Goal: Information Seeking & Learning: Learn about a topic

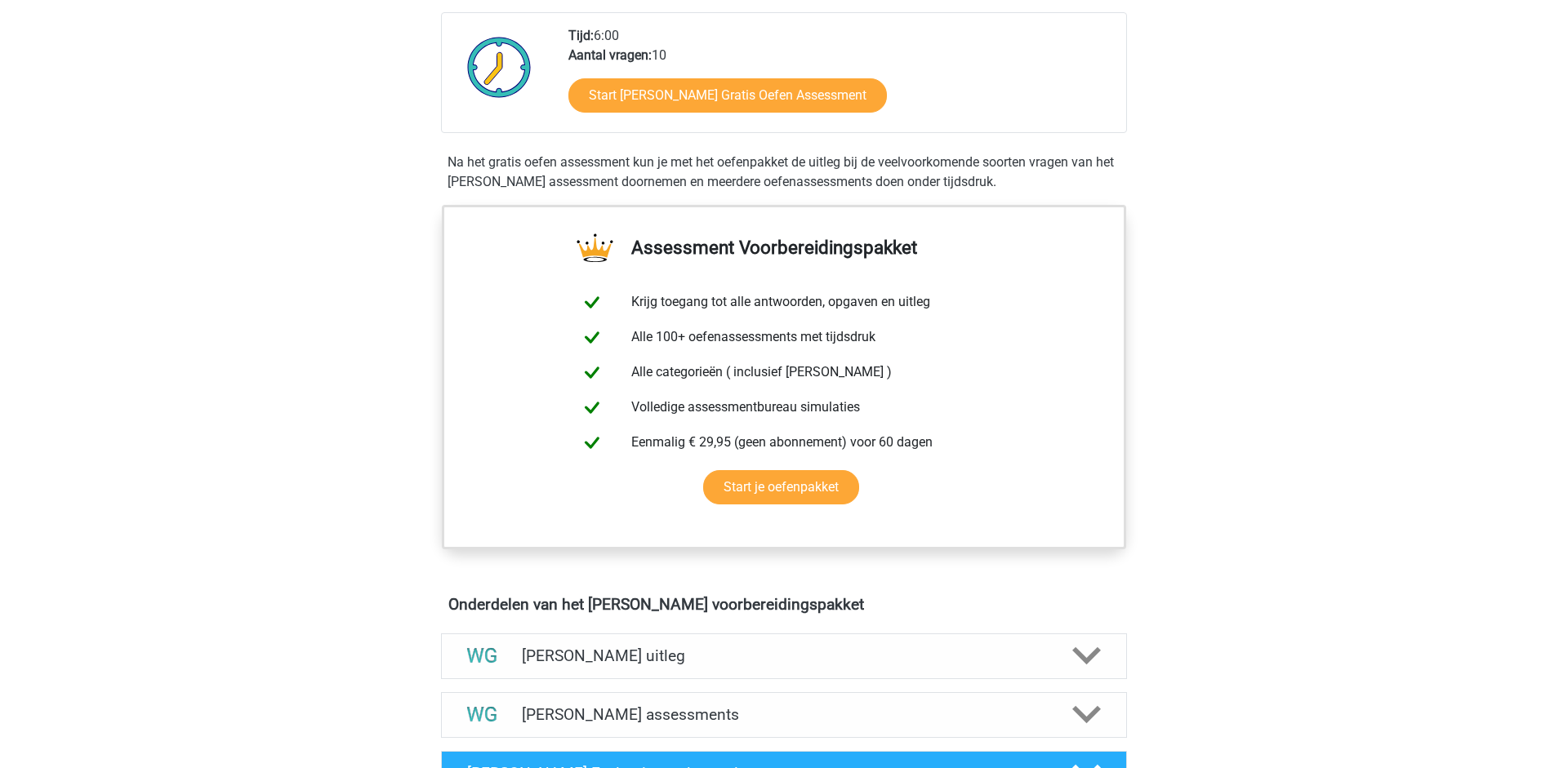
scroll to position [186, 0]
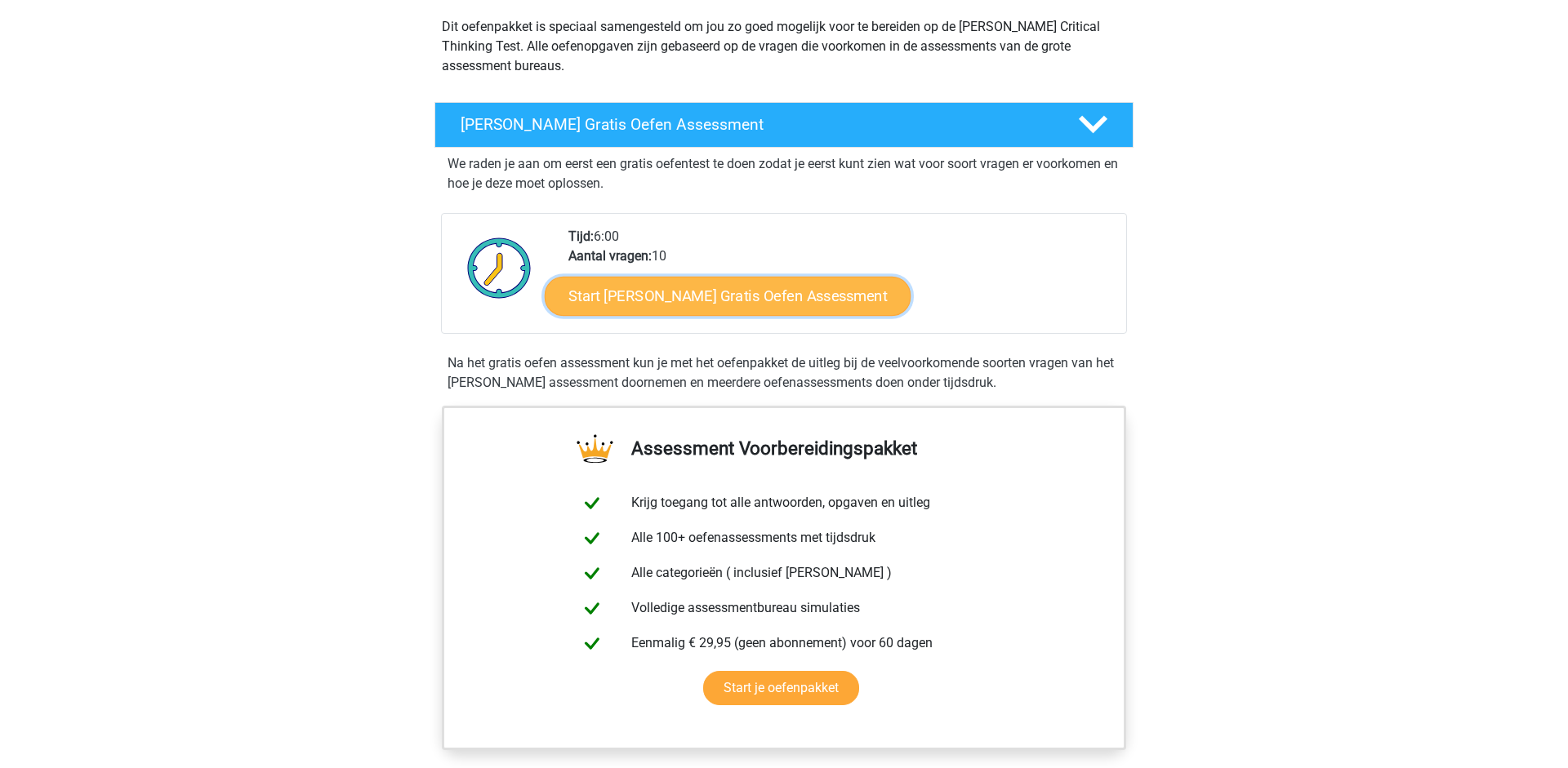
click at [701, 300] on link "Start Watson Glaser Gratis Oefen Assessment" at bounding box center [728, 296] width 367 height 39
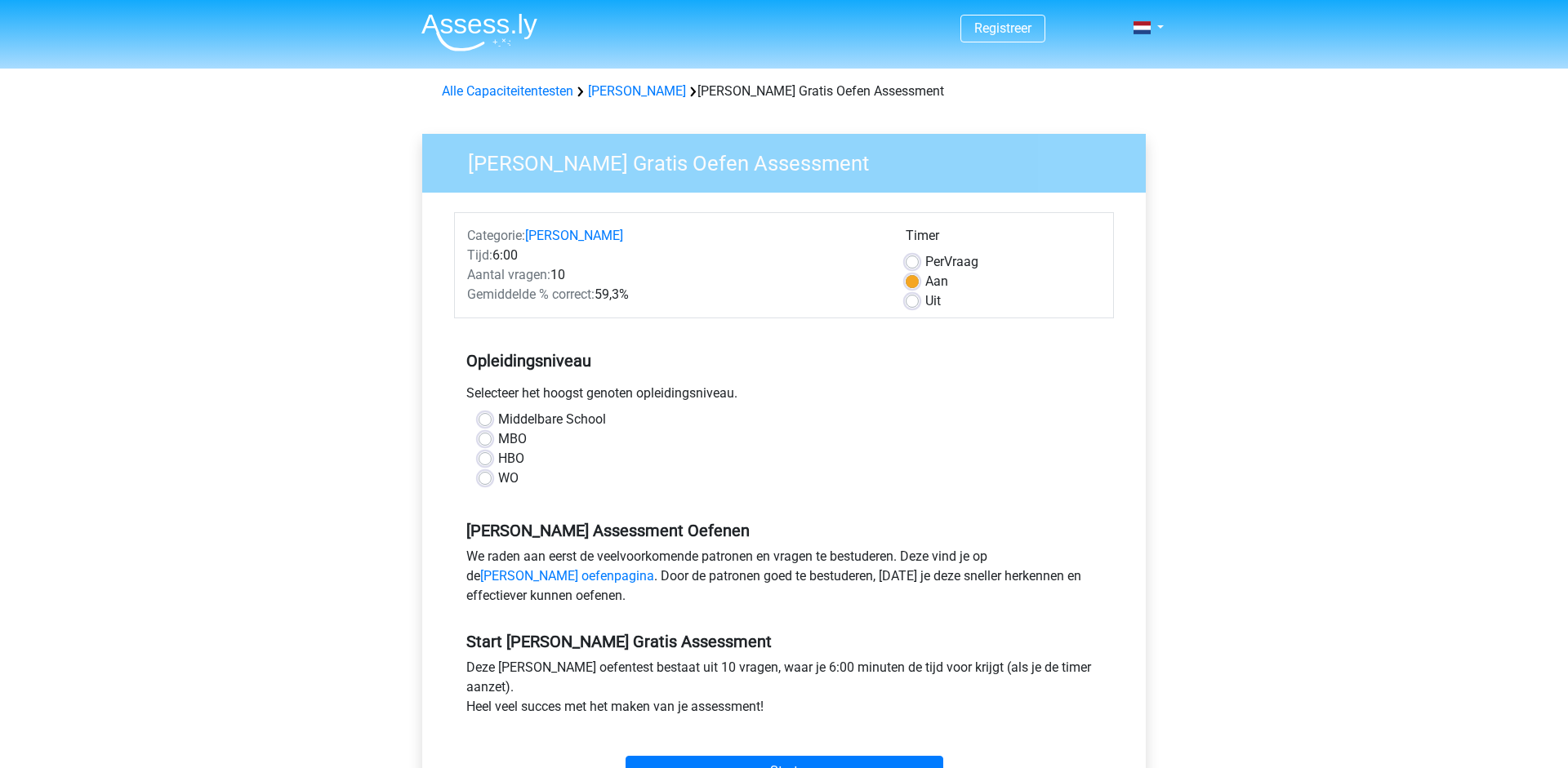
click at [506, 481] on label "WO" at bounding box center [508, 478] width 20 height 19
click at [492, 481] on input "WO" at bounding box center [485, 476] width 13 height 17
radio input "true"
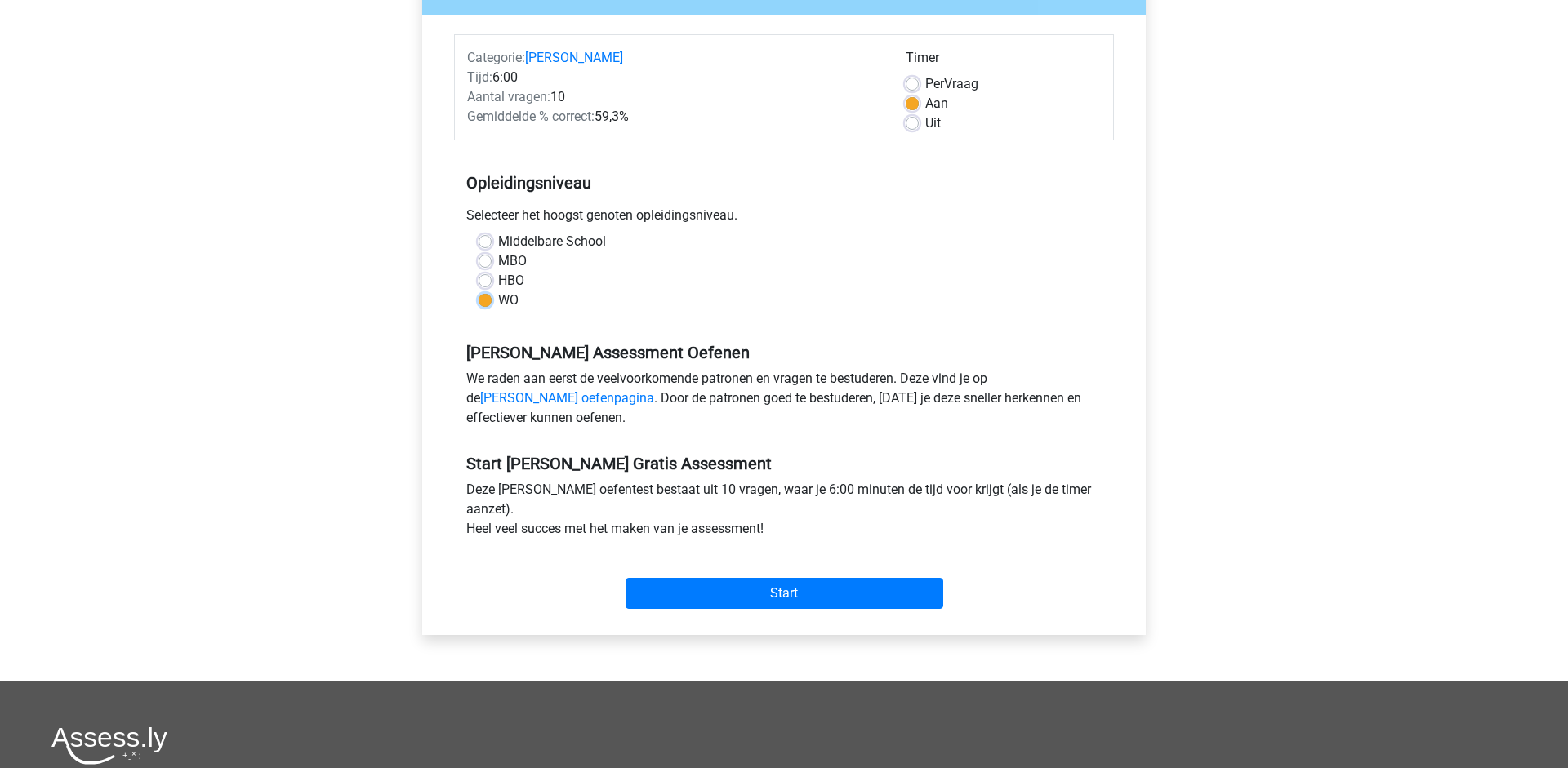
scroll to position [186, 0]
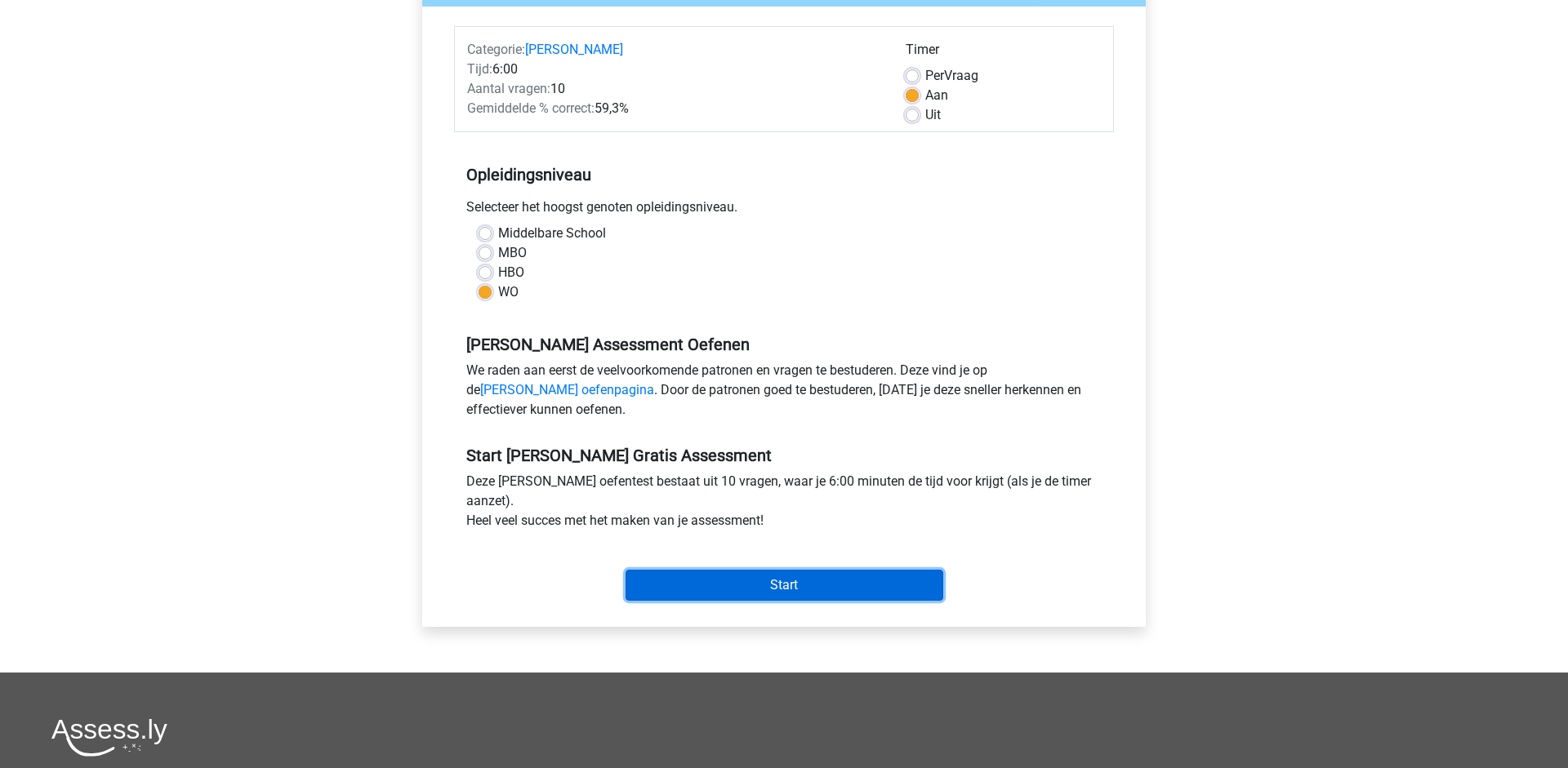
click at [763, 579] on input "Start" at bounding box center [785, 585] width 318 height 31
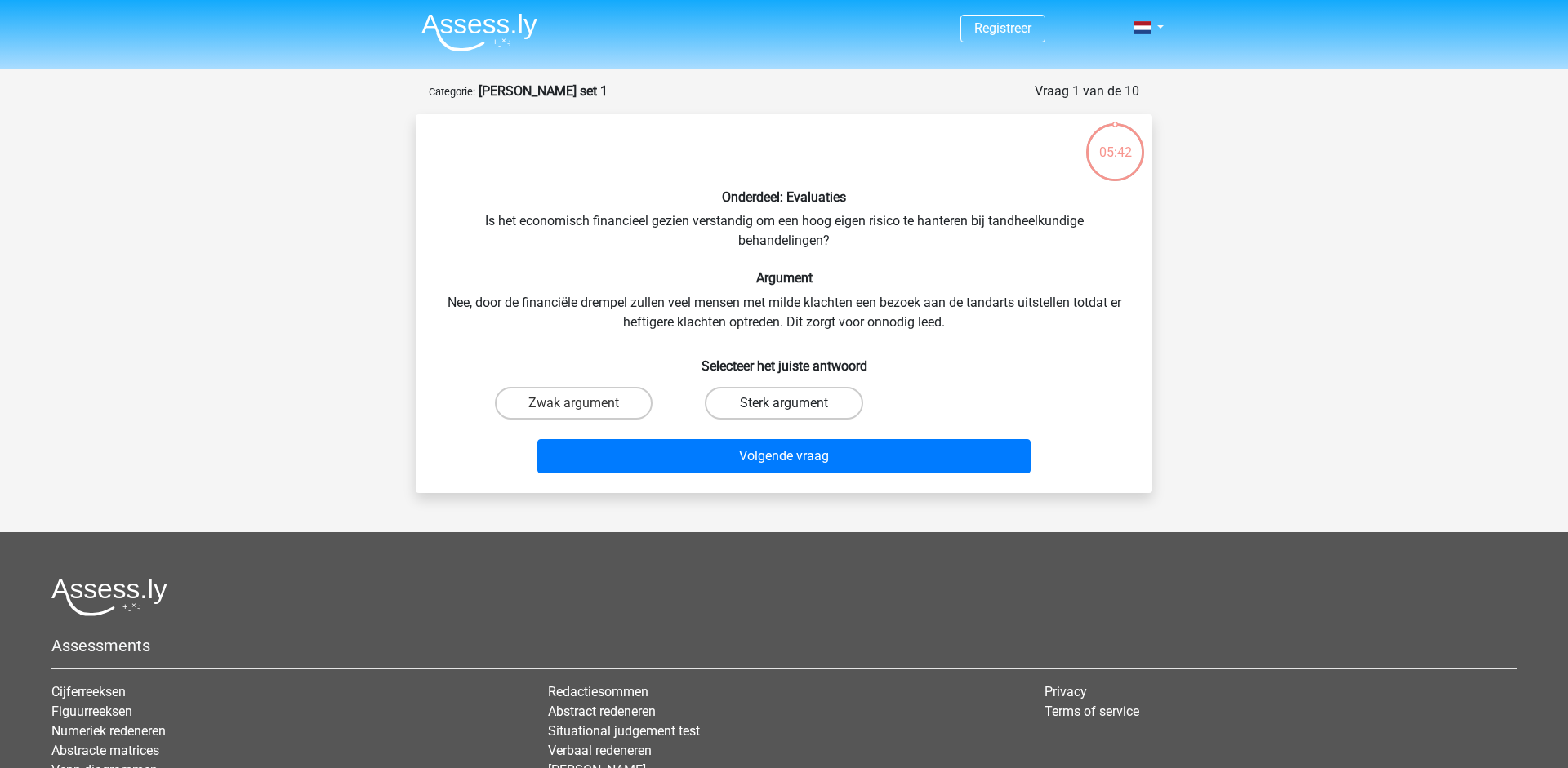
click at [758, 403] on label "Sterk argument" at bounding box center [784, 403] width 157 height 32
click at [784, 404] on input "Sterk argument" at bounding box center [789, 409] width 10 height 10
radio input "true"
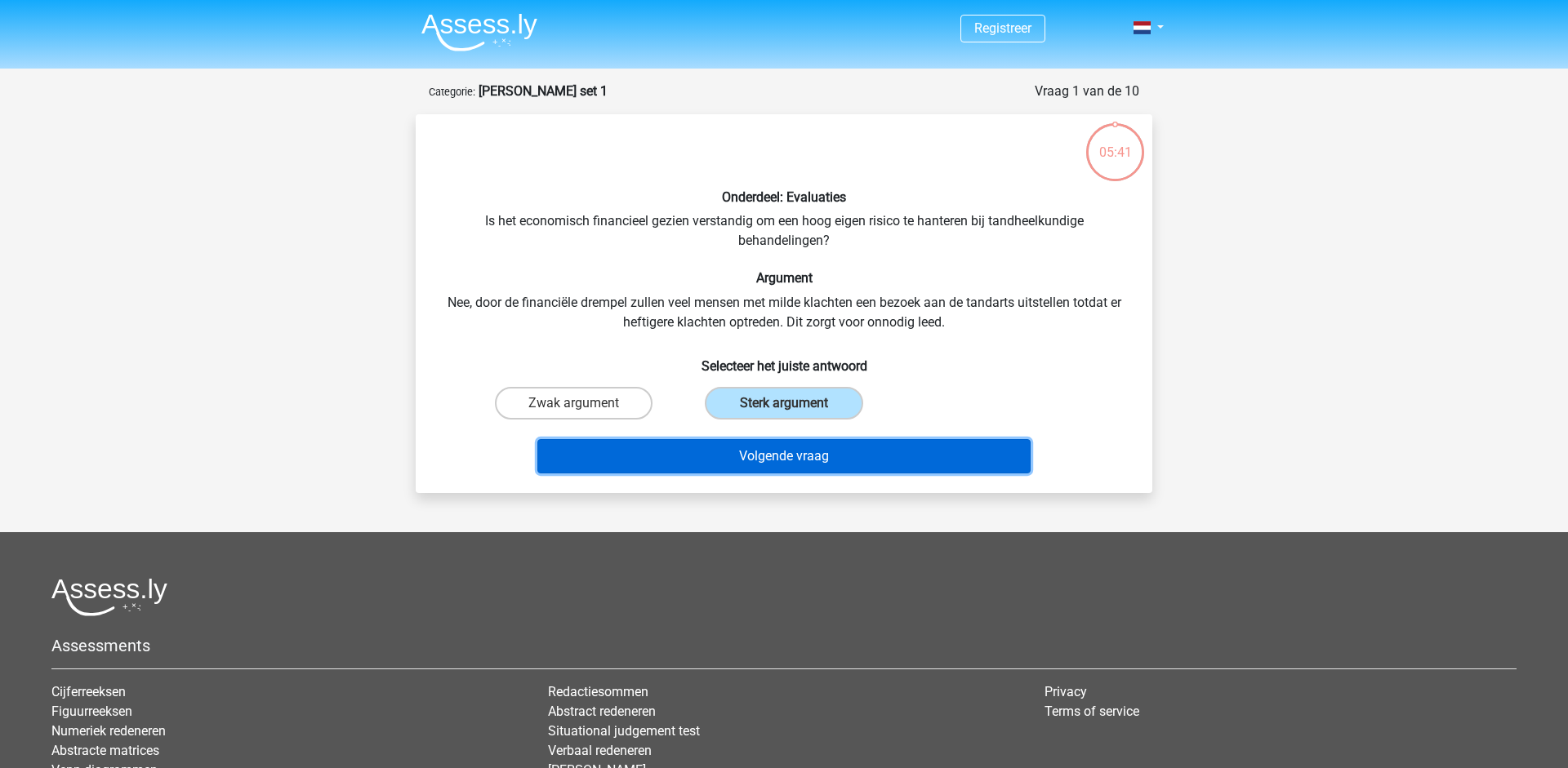
click at [767, 447] on button "Volgende vraag" at bounding box center [784, 456] width 494 height 34
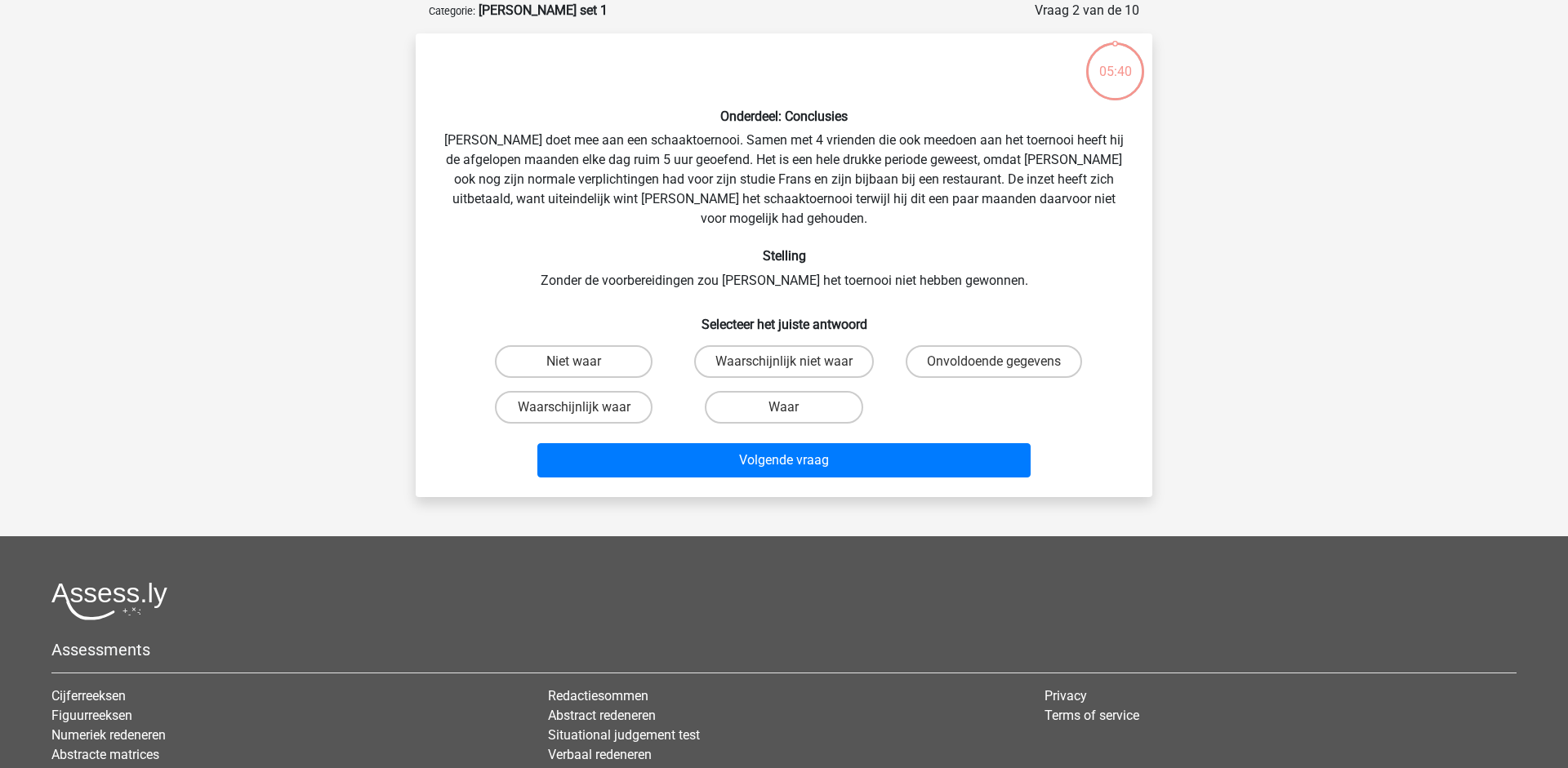
scroll to position [81, 0]
click at [607, 345] on label "Niet waar" at bounding box center [573, 360] width 157 height 32
click at [585, 361] on input "Niet waar" at bounding box center [579, 366] width 10 height 10
radio input "true"
click at [839, 344] on label "Waarschijnlijk niet waar" at bounding box center [784, 360] width 180 height 32
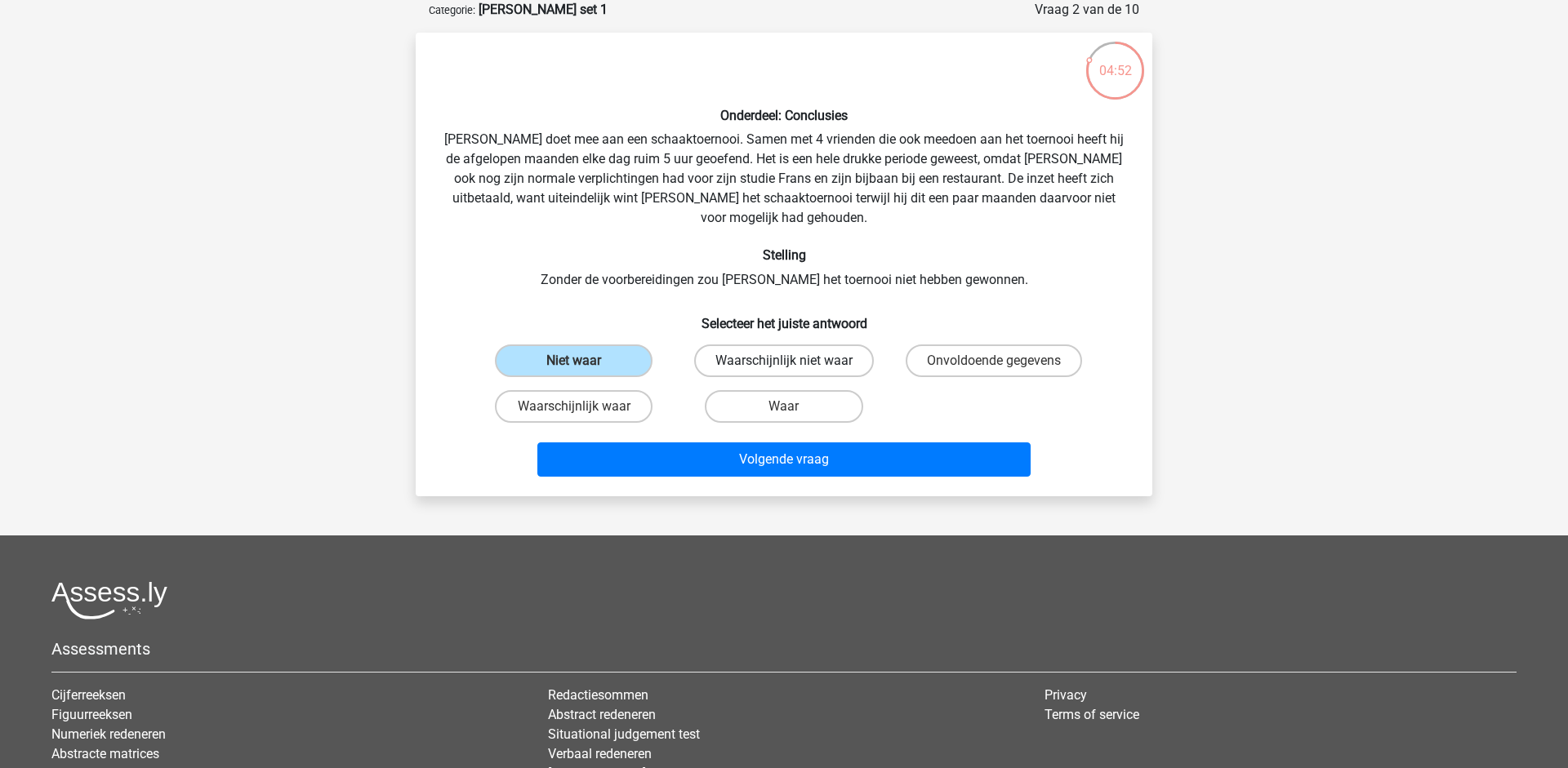
click at [794, 361] on input "Waarschijnlijk niet waar" at bounding box center [789, 366] width 10 height 10
radio input "true"
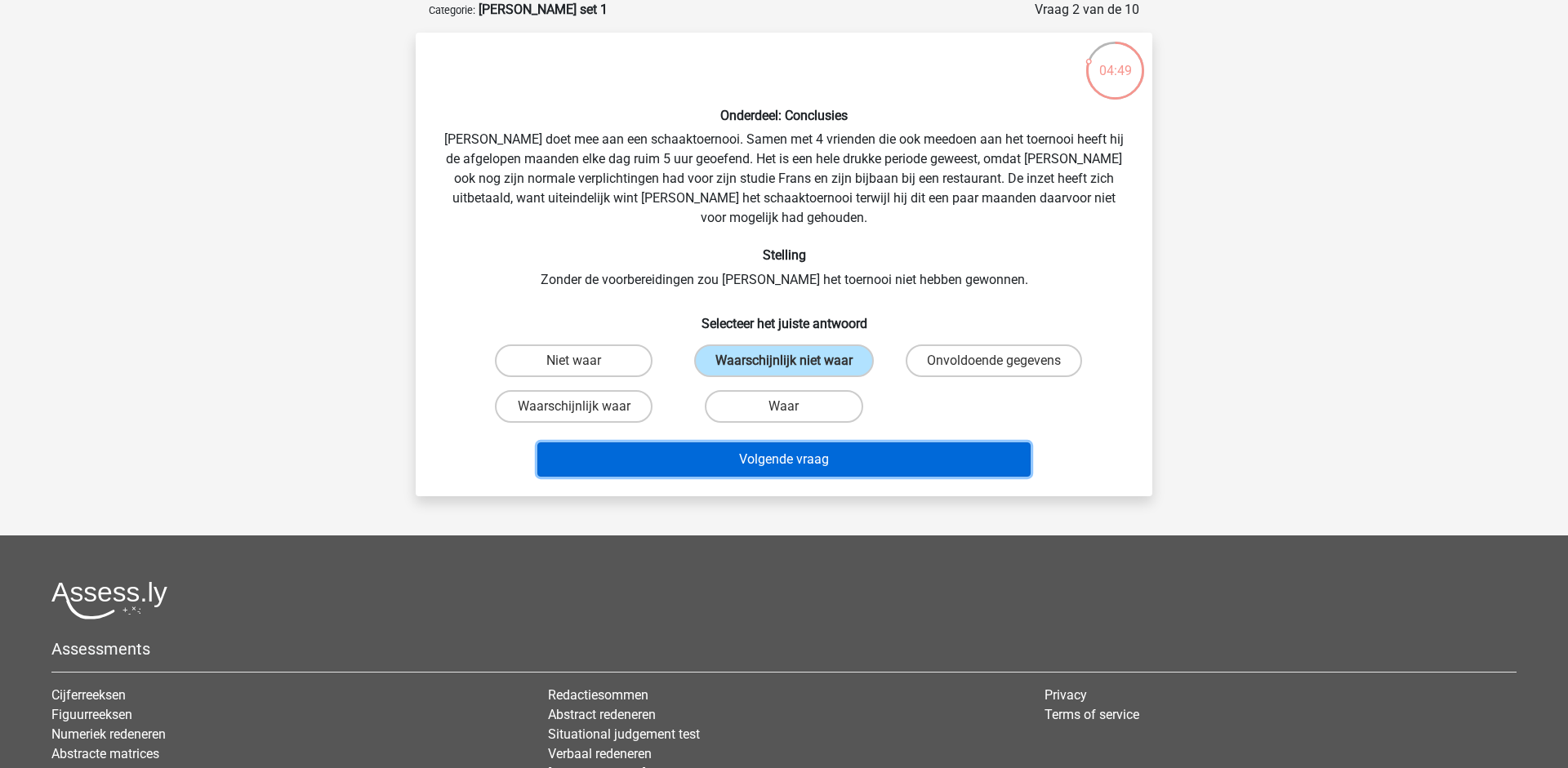
click at [867, 443] on button "Volgende vraag" at bounding box center [784, 460] width 494 height 34
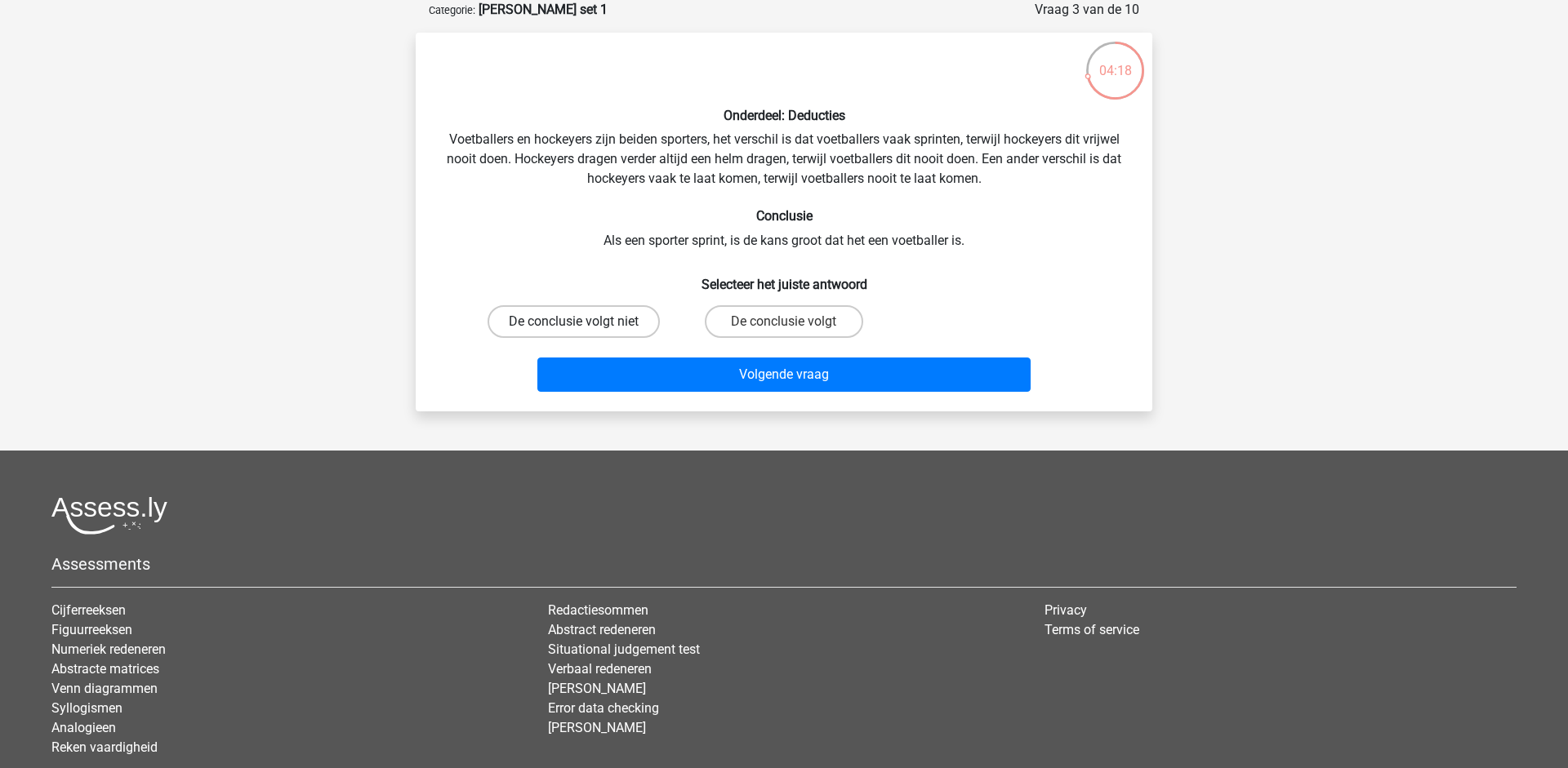
click at [621, 324] on label "De conclusie volgt niet" at bounding box center [573, 322] width 172 height 32
click at [585, 324] on input "De conclusie volgt niet" at bounding box center [579, 327] width 10 height 10
radio input "true"
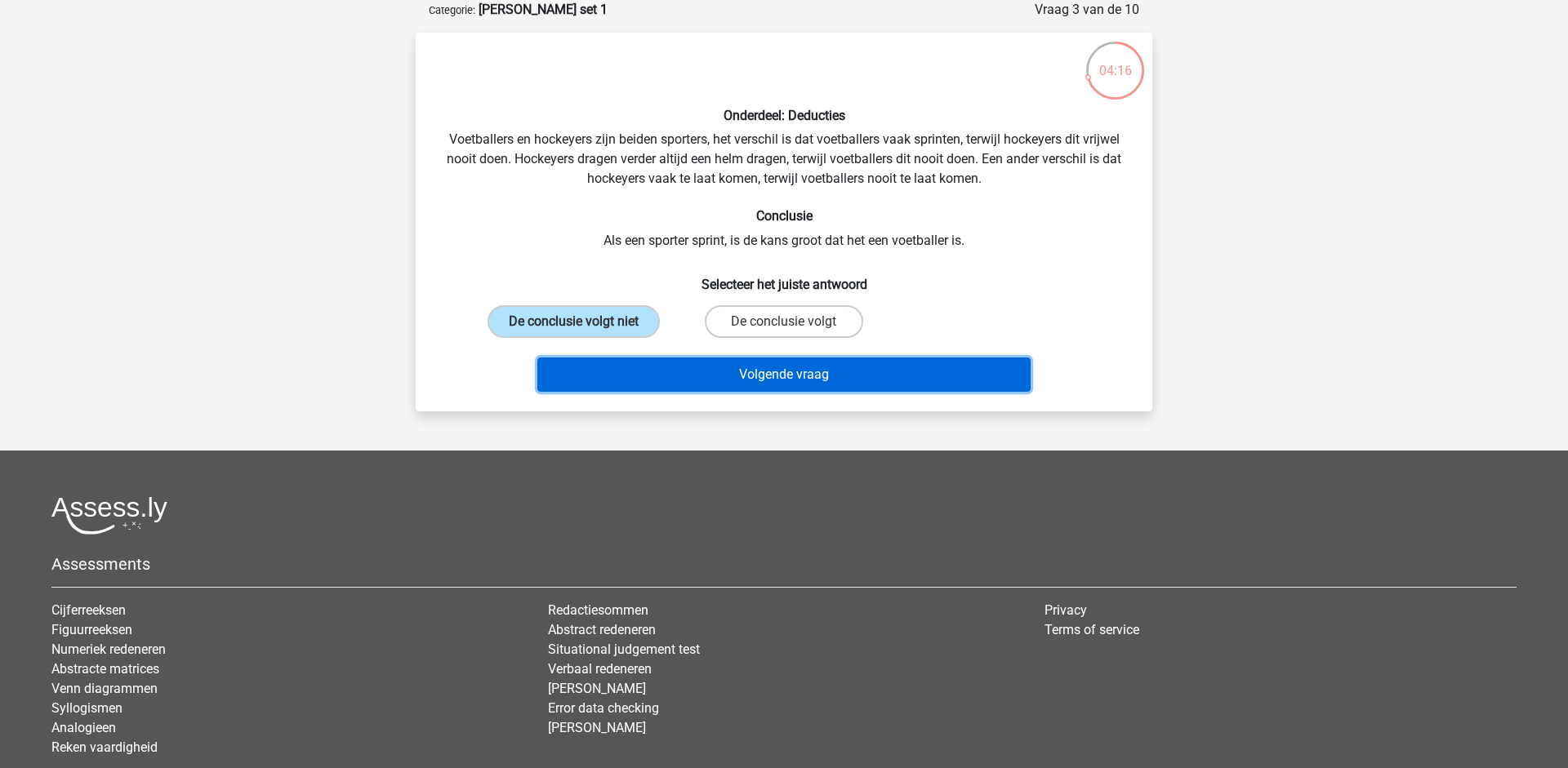
click at [761, 372] on button "Volgende vraag" at bounding box center [784, 374] width 494 height 34
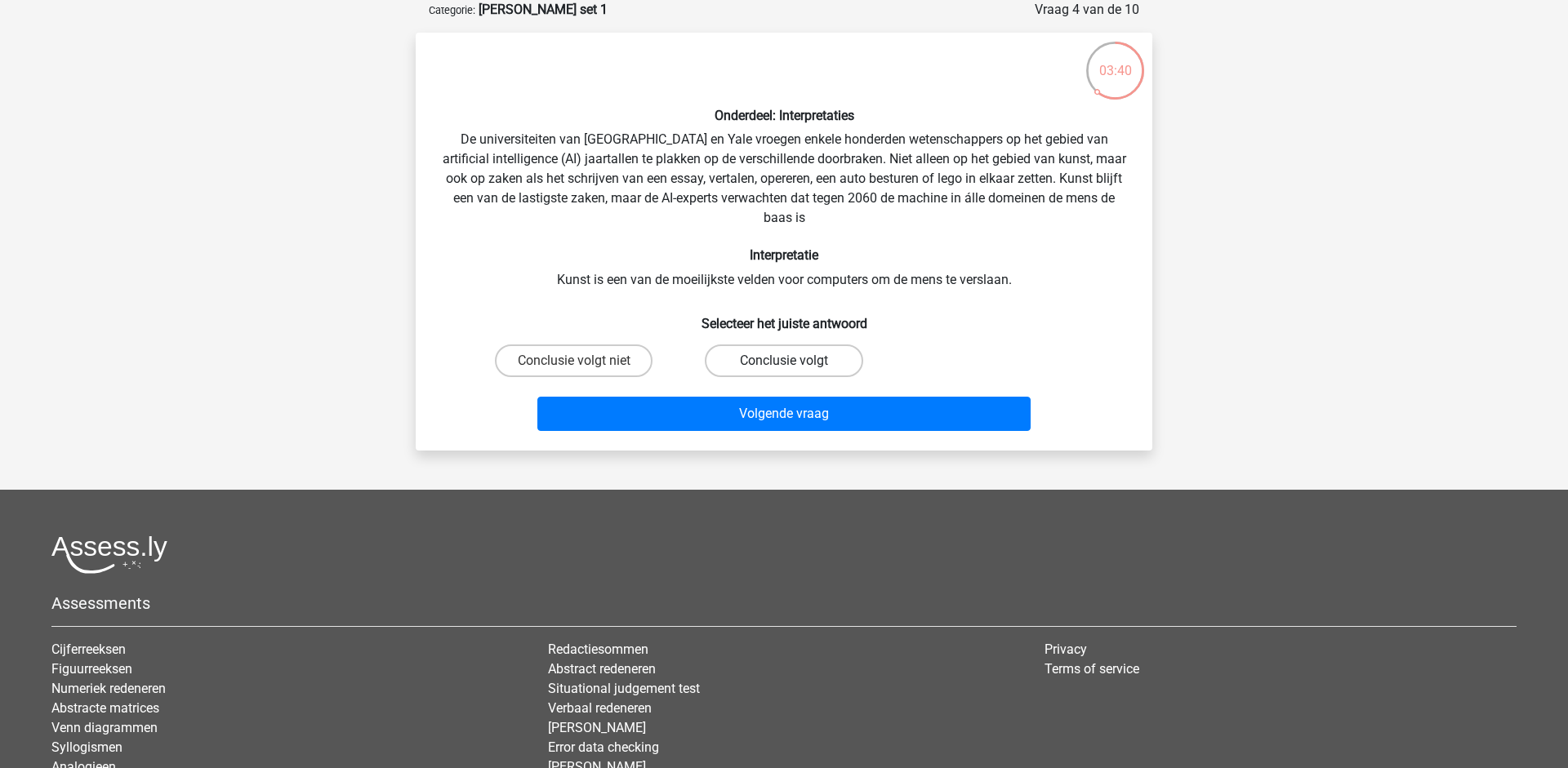
click at [794, 357] on label "Conclusie volgt" at bounding box center [784, 360] width 157 height 32
click at [794, 361] on input "Conclusie volgt" at bounding box center [789, 366] width 10 height 10
radio input "true"
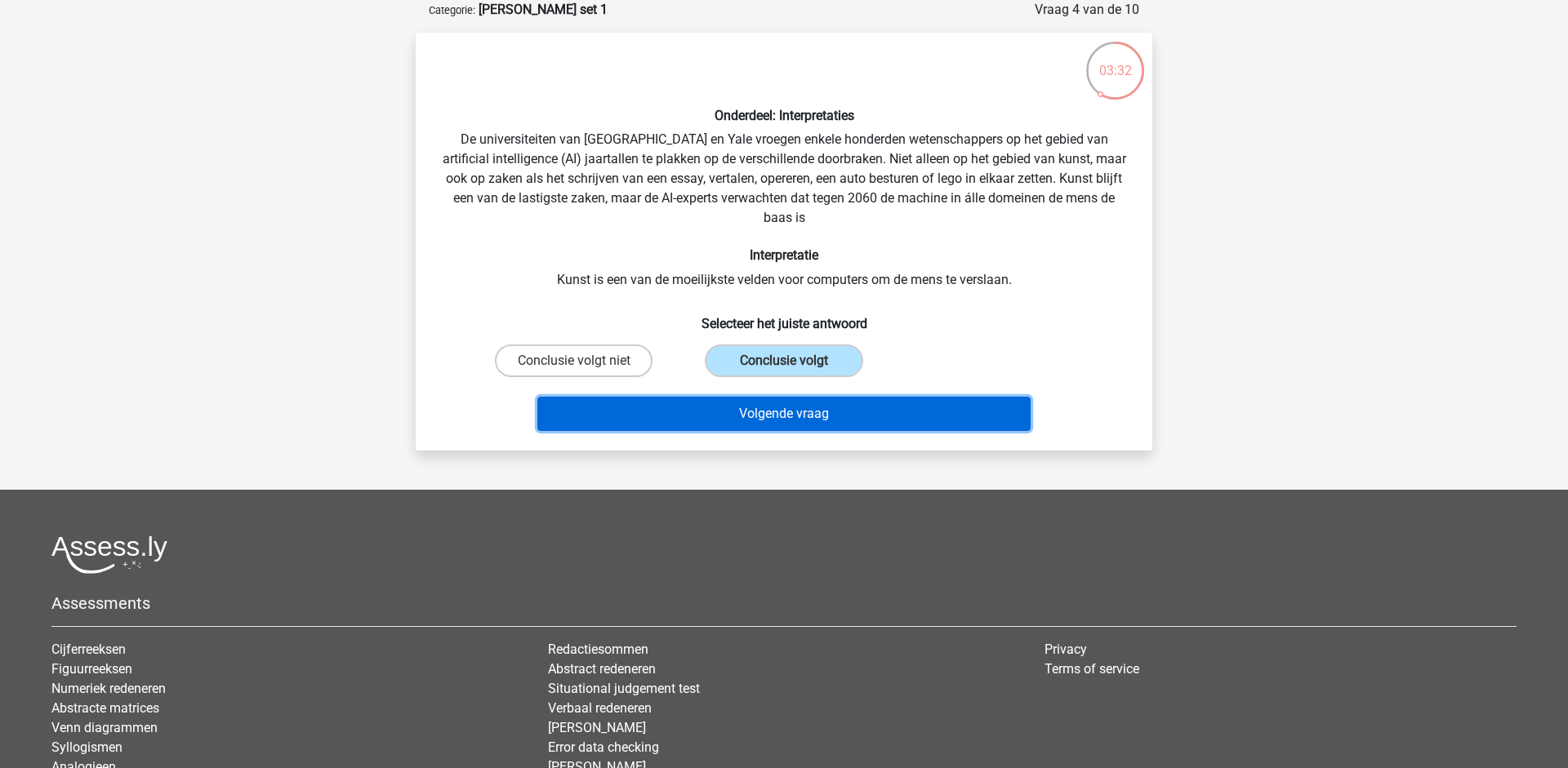
click at [784, 424] on button "Volgende vraag" at bounding box center [784, 413] width 494 height 34
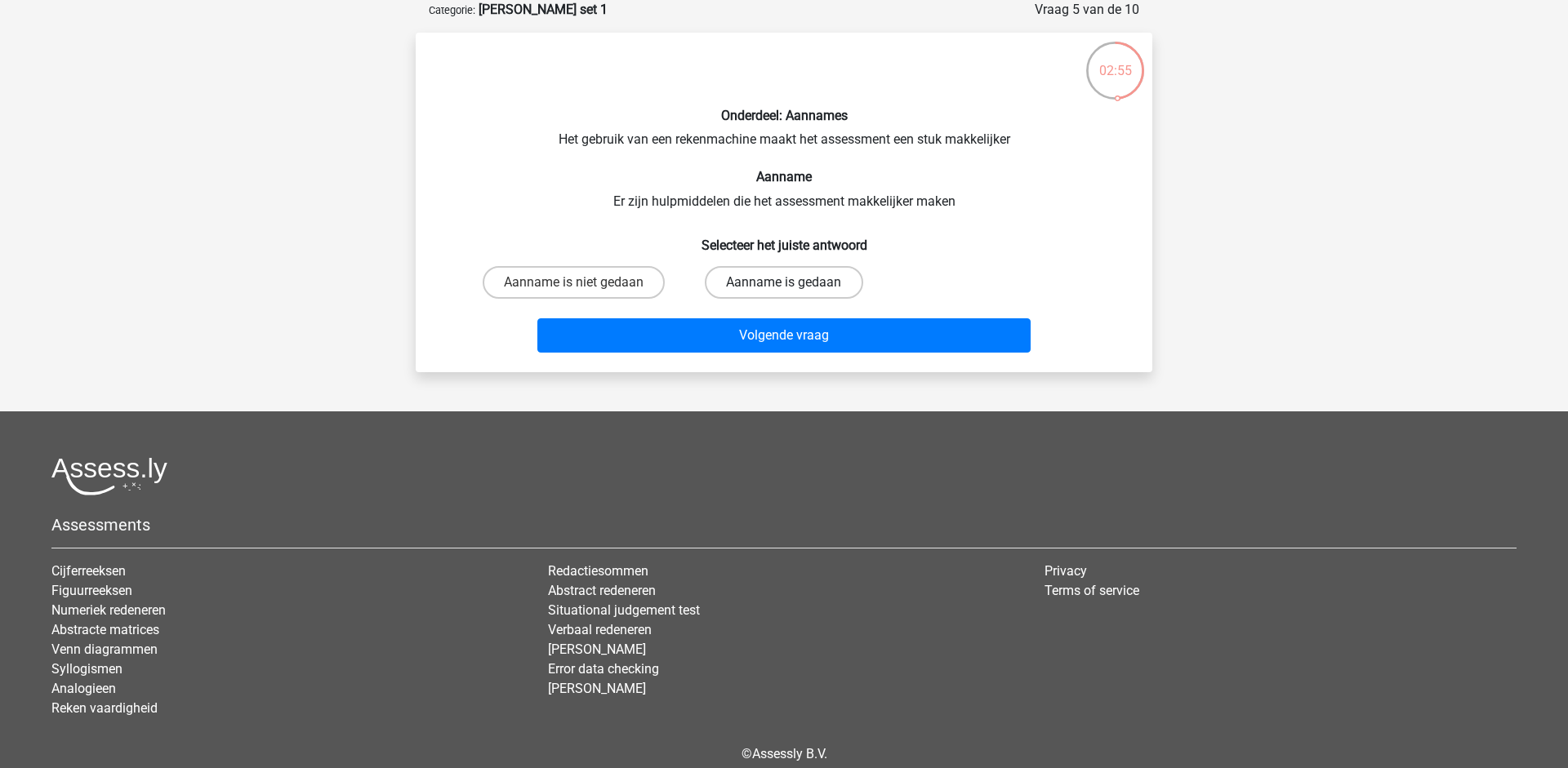
click at [755, 286] on label "Aanname is gedaan" at bounding box center [784, 282] width 157 height 32
click at [784, 286] on input "Aanname is gedaan" at bounding box center [789, 287] width 10 height 10
radio input "true"
click at [754, 318] on div "Volgende vraag" at bounding box center [784, 333] width 684 height 54
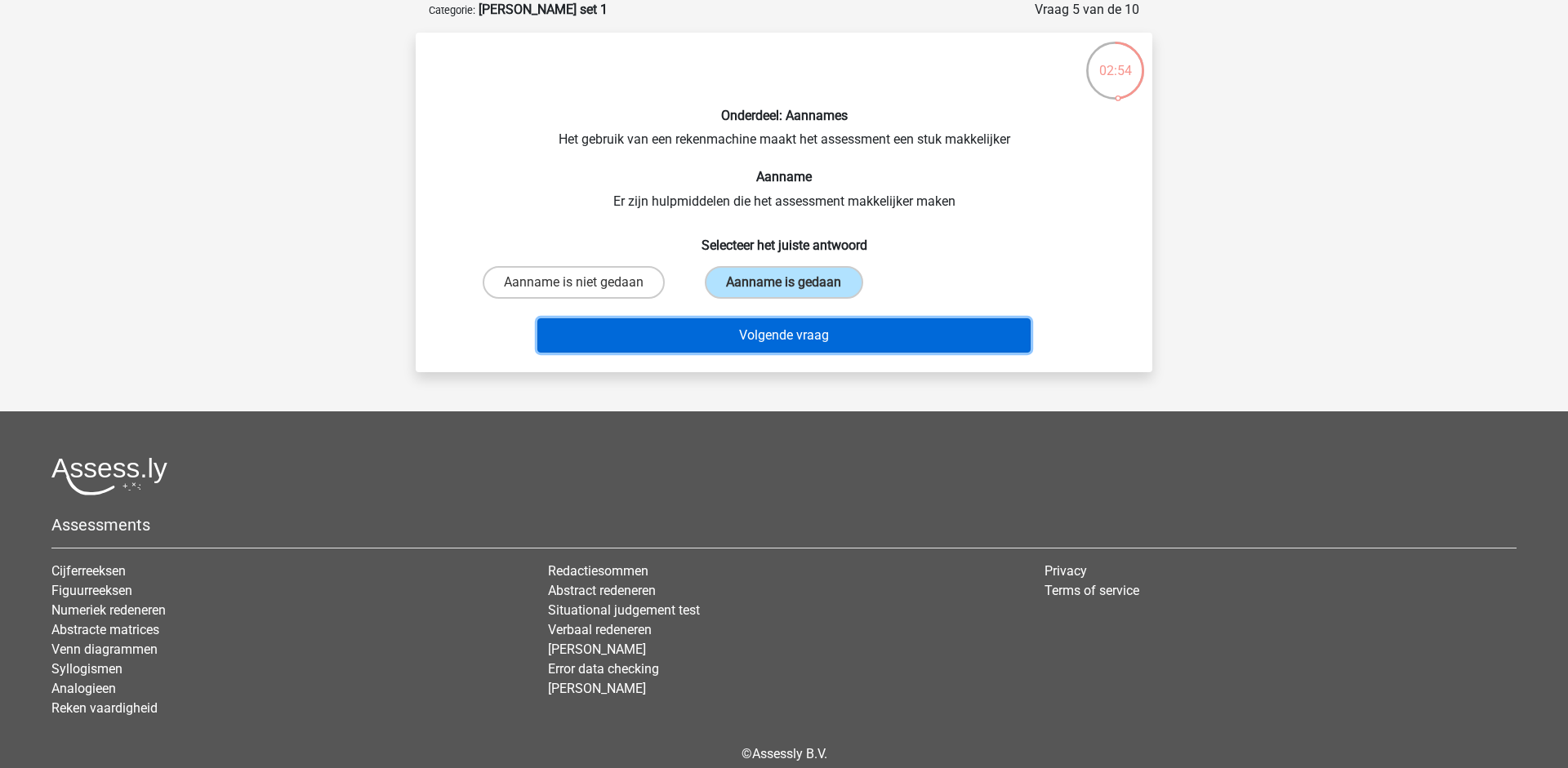
click at [747, 328] on button "Volgende vraag" at bounding box center [784, 335] width 494 height 34
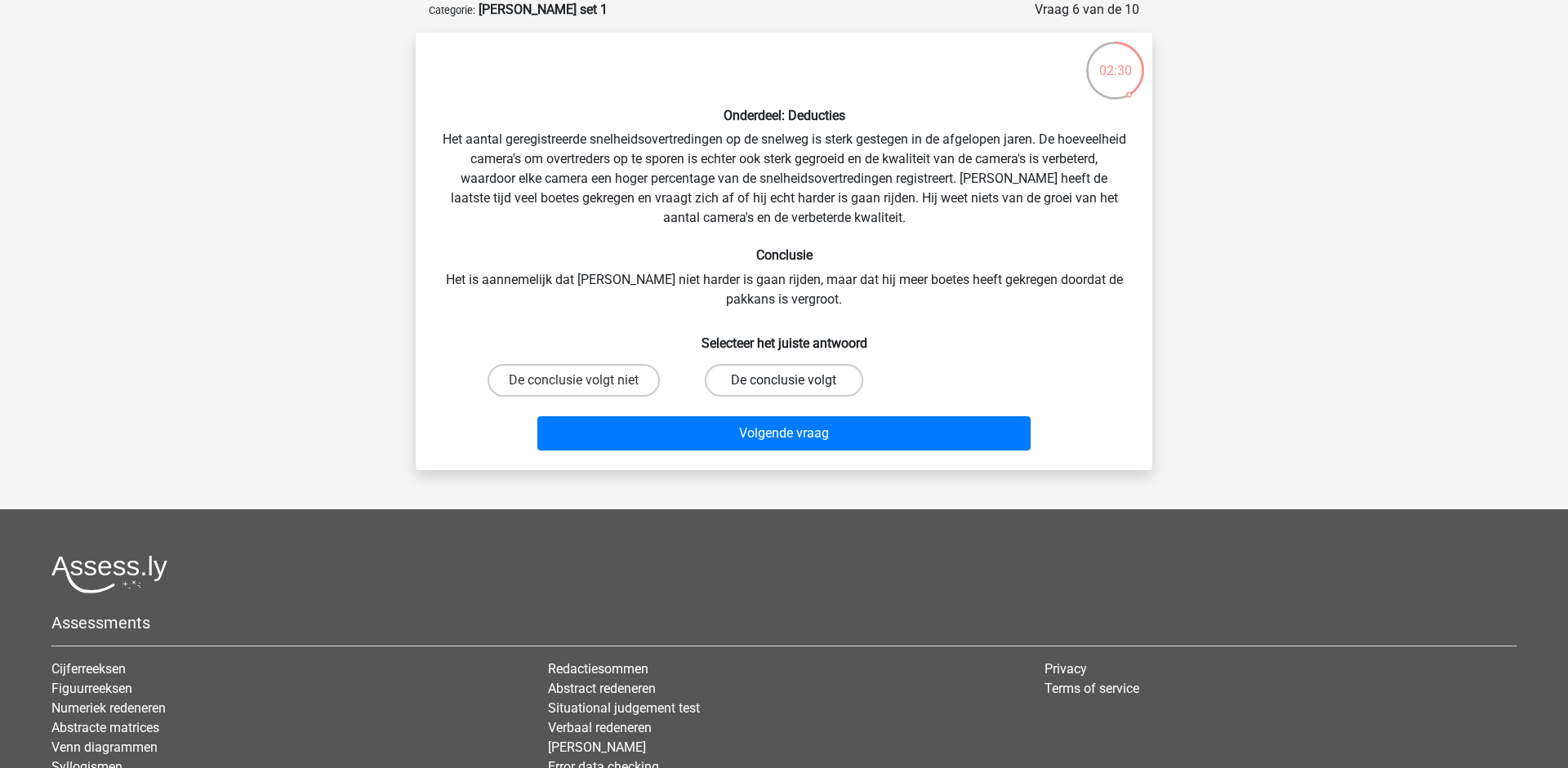
click at [755, 378] on label "De conclusie volgt" at bounding box center [784, 380] width 157 height 32
click at [784, 380] on input "De conclusie volgt" at bounding box center [789, 385] width 10 height 10
radio input "true"
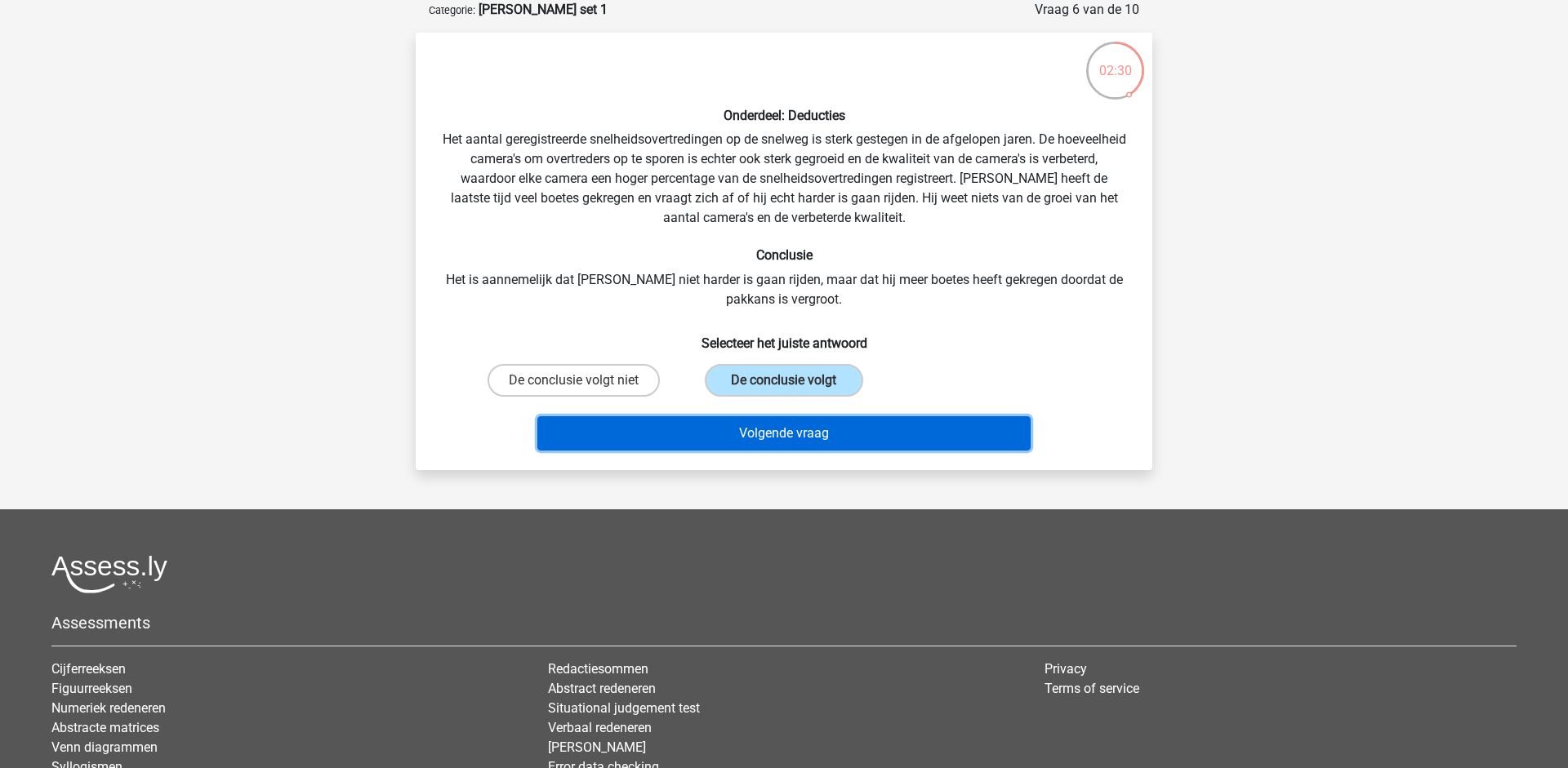
drag, startPoint x: 760, startPoint y: 442, endPoint x: 755, endPoint y: 428, distance: 14.9
click at [760, 441] on button "Volgende vraag" at bounding box center [784, 433] width 494 height 34
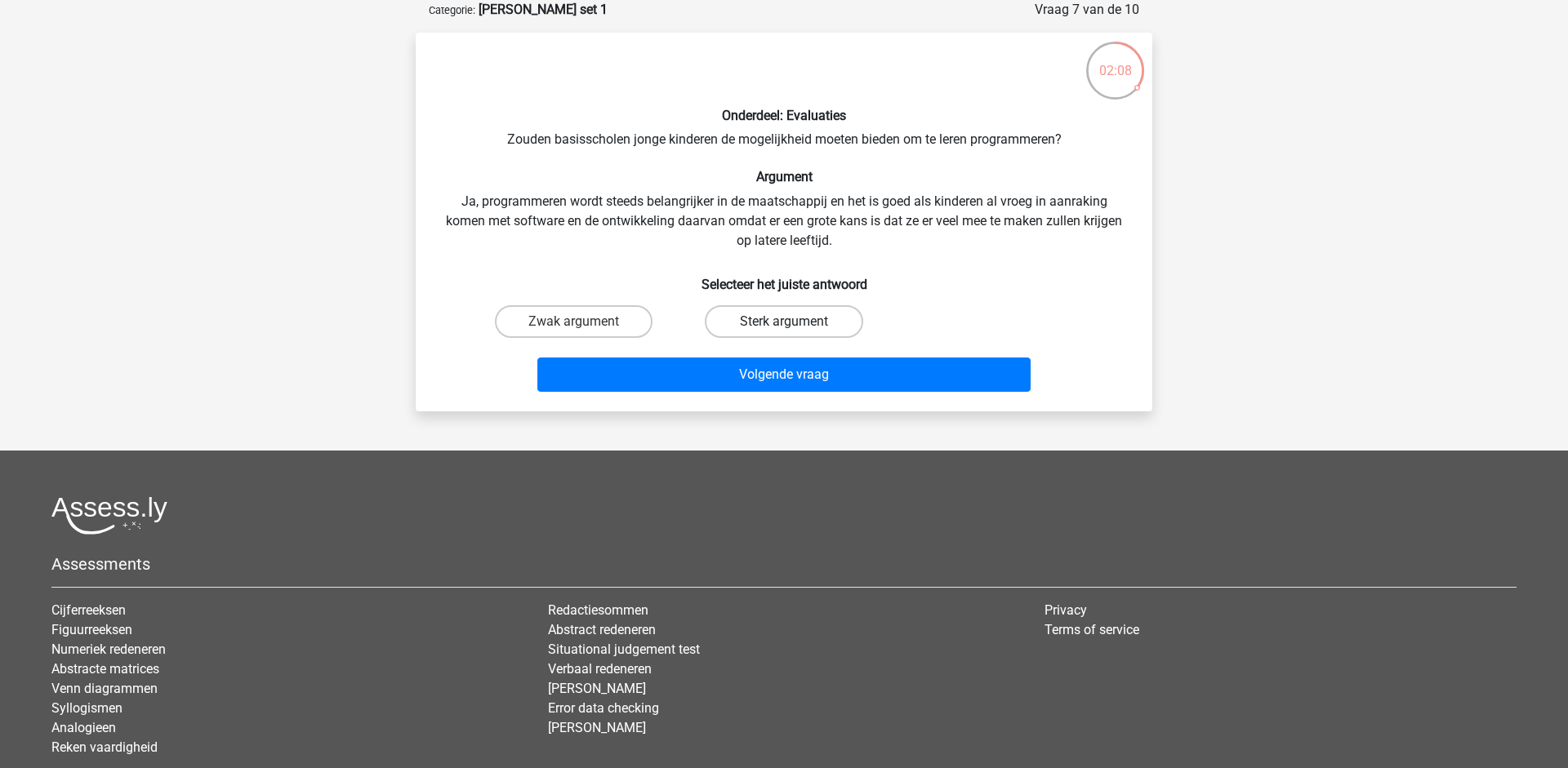
click at [753, 324] on label "Sterk argument" at bounding box center [784, 322] width 157 height 32
click at [784, 324] on input "Sterk argument" at bounding box center [789, 327] width 10 height 10
radio input "true"
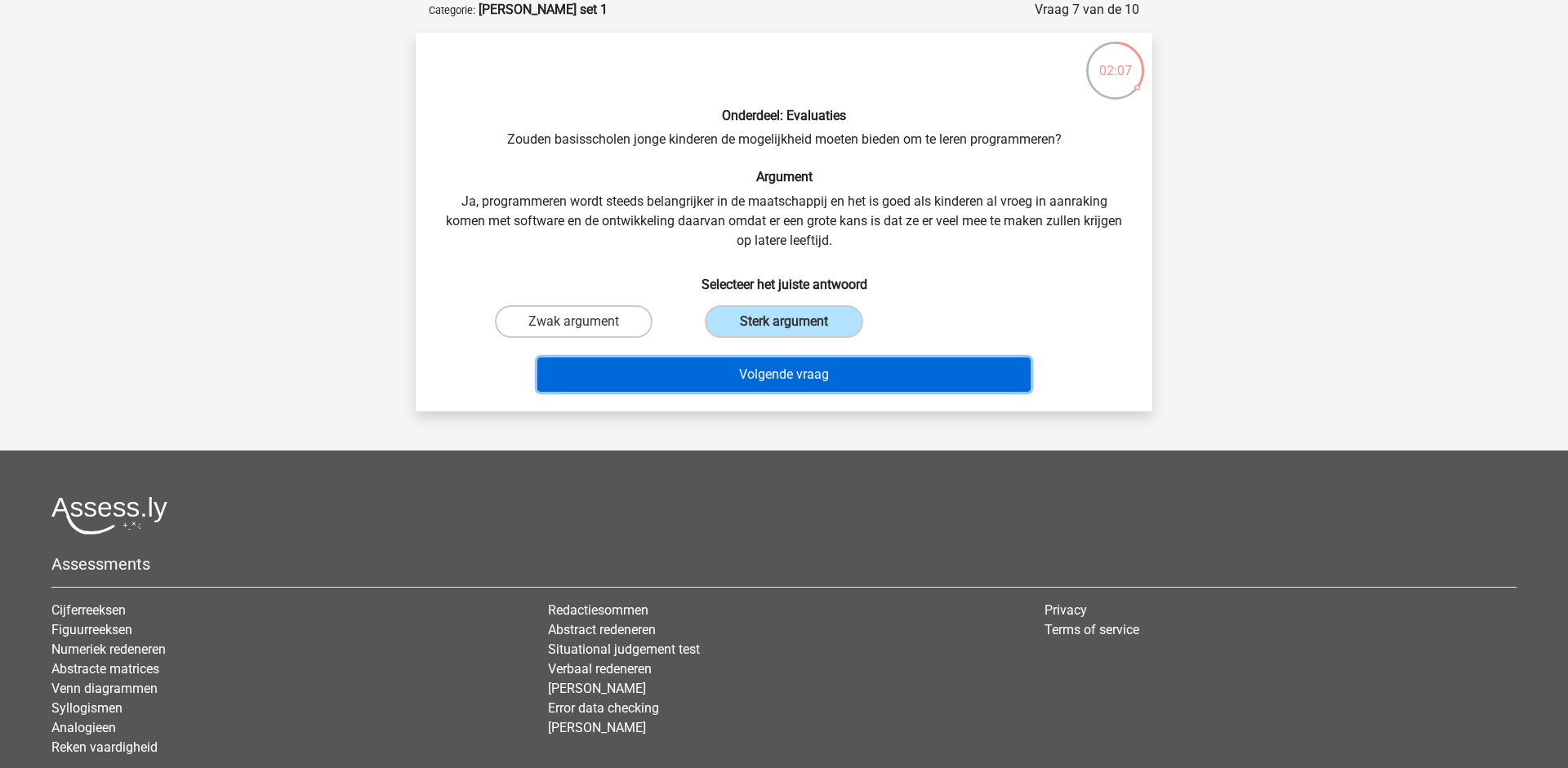
click at [751, 390] on button "Volgende vraag" at bounding box center [784, 374] width 494 height 34
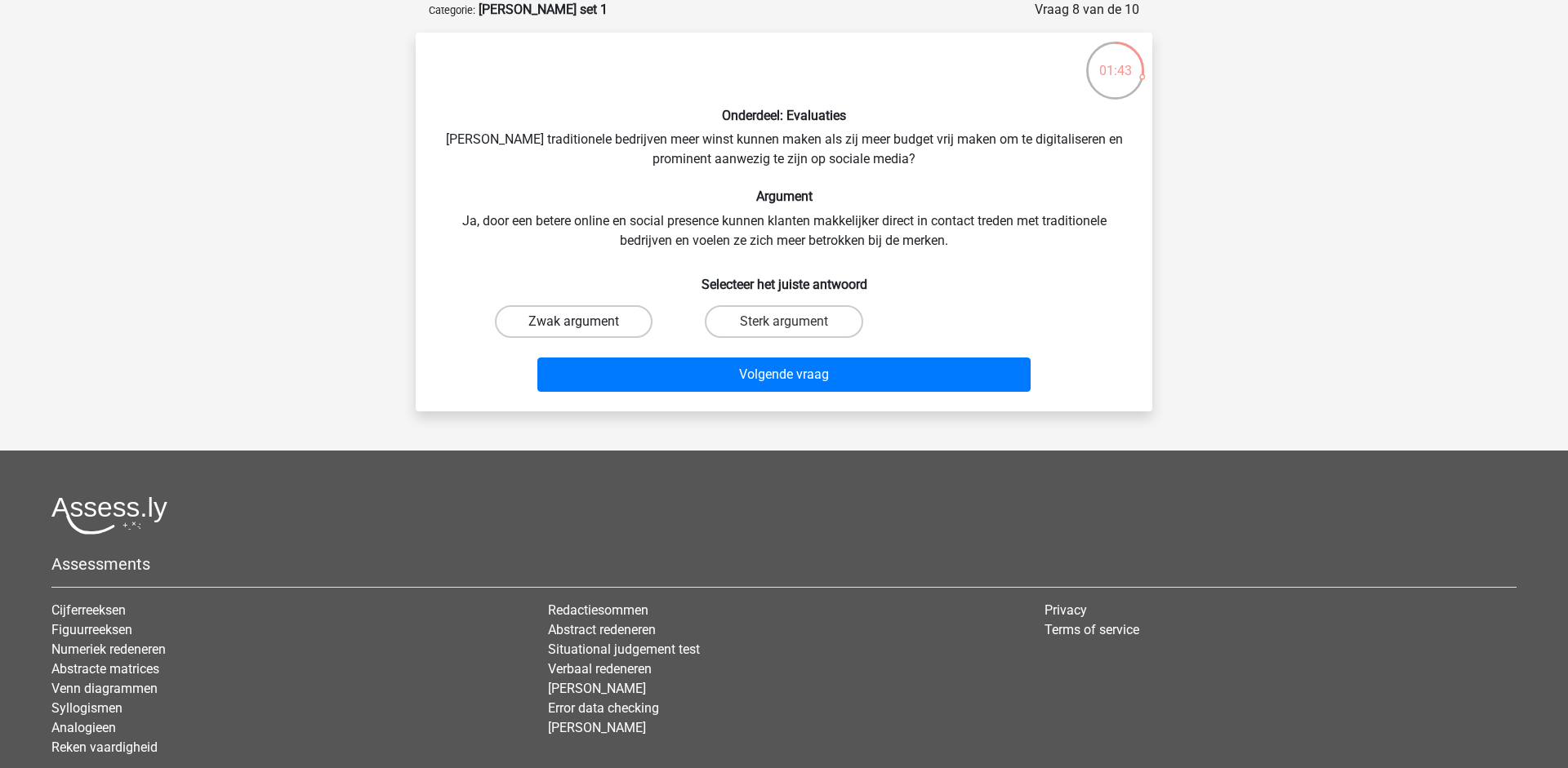
click at [599, 323] on label "Zwak argument" at bounding box center [573, 322] width 157 height 32
click at [585, 323] on input "Zwak argument" at bounding box center [579, 327] width 10 height 10
radio input "true"
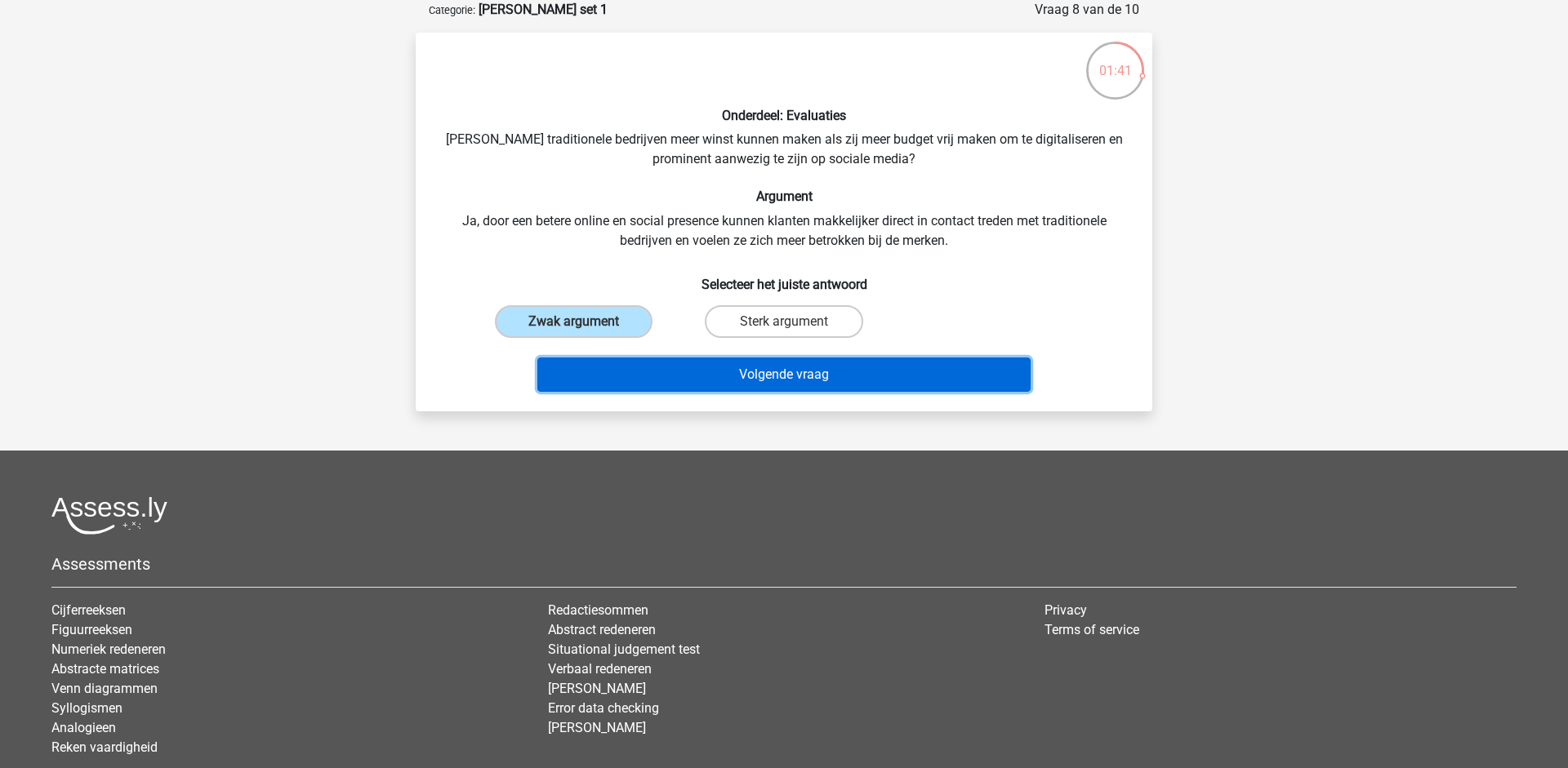
click at [755, 374] on button "Volgende vraag" at bounding box center [784, 374] width 494 height 34
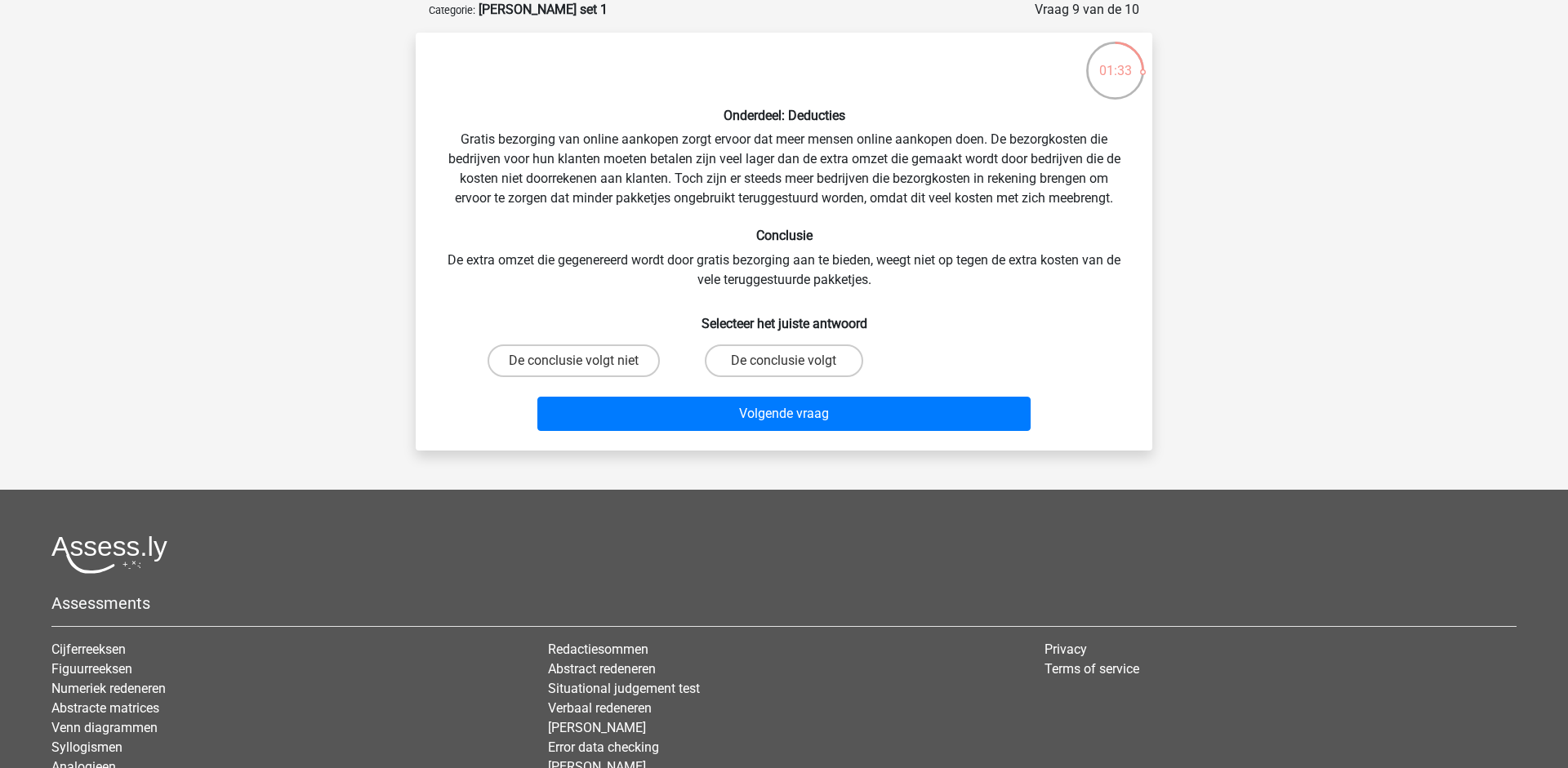
click at [538, 175] on div "Onderdeel: Deducties Gratis bezorging van online aankopen zorgt ervoor dat meer…" at bounding box center [784, 241] width 724 height 392
click at [628, 357] on label "De conclusie volgt niet" at bounding box center [573, 360] width 172 height 32
click at [585, 361] on input "De conclusie volgt niet" at bounding box center [579, 366] width 10 height 10
radio input "true"
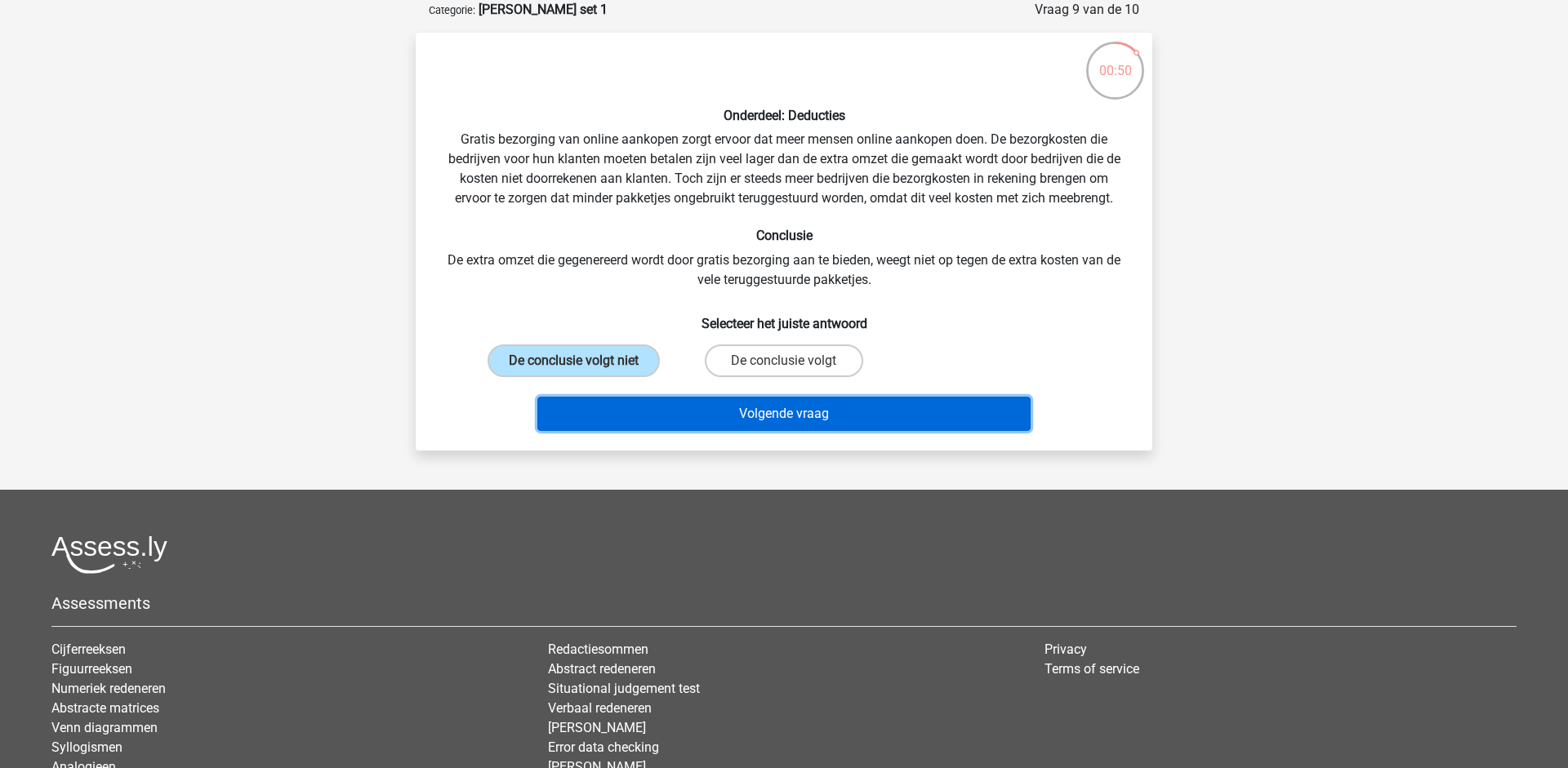
click at [756, 413] on button "Volgende vraag" at bounding box center [784, 413] width 494 height 34
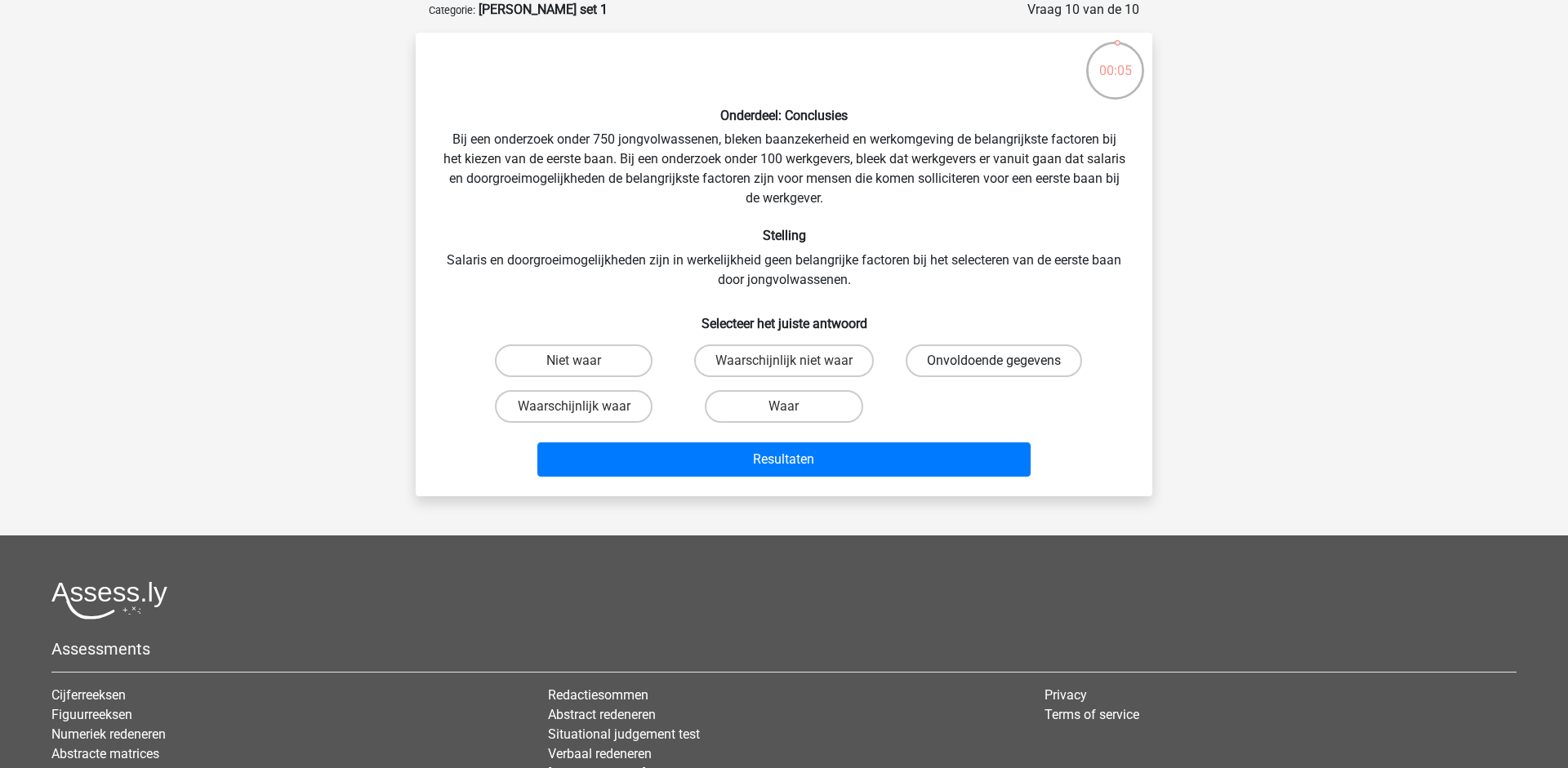
click at [954, 360] on label "Onvoldoende gegevens" at bounding box center [994, 360] width 177 height 32
click at [994, 361] on input "Onvoldoende gegevens" at bounding box center [999, 366] width 10 height 10
radio input "true"
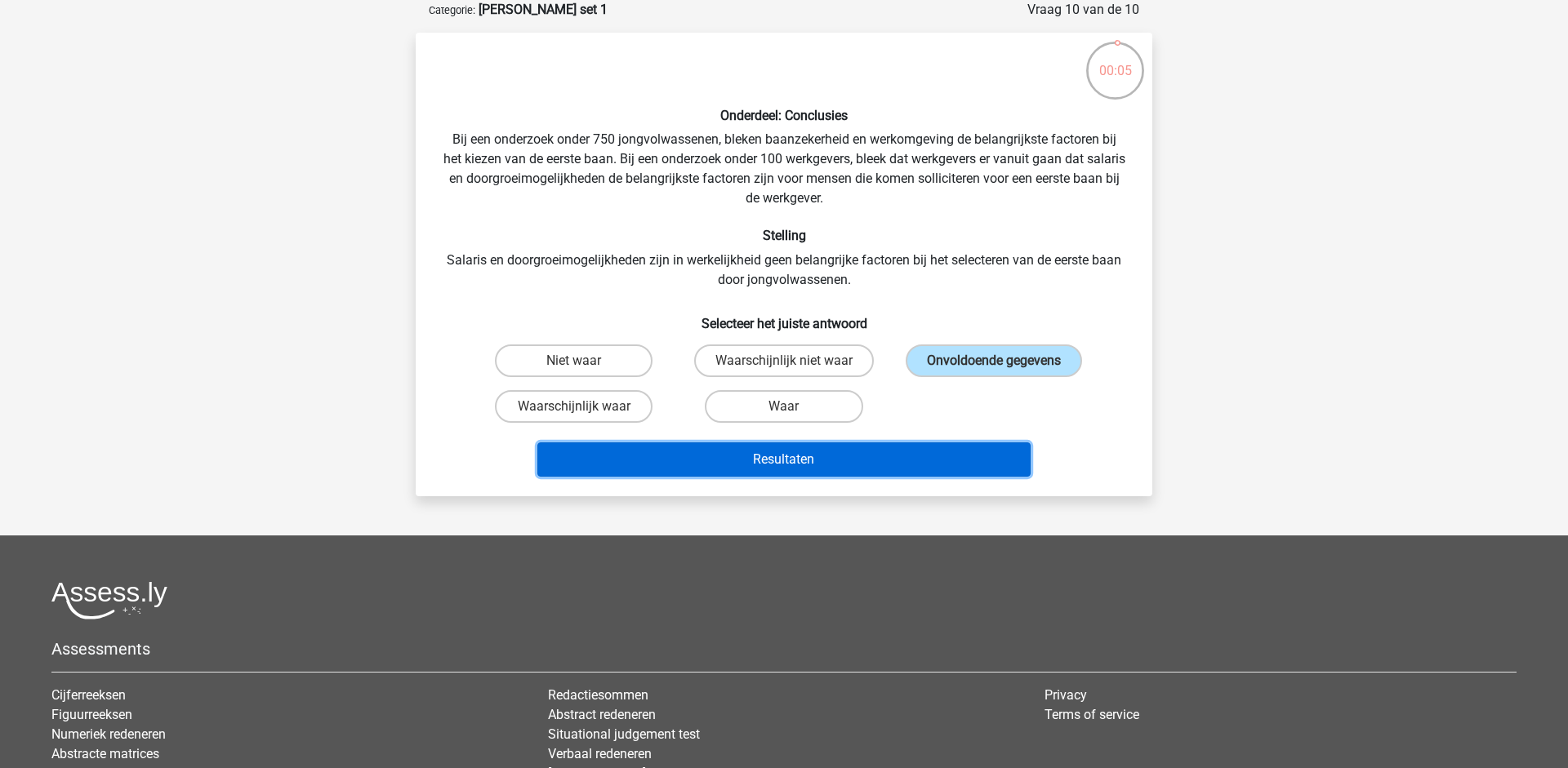
click at [828, 457] on button "Resultaten" at bounding box center [784, 460] width 494 height 34
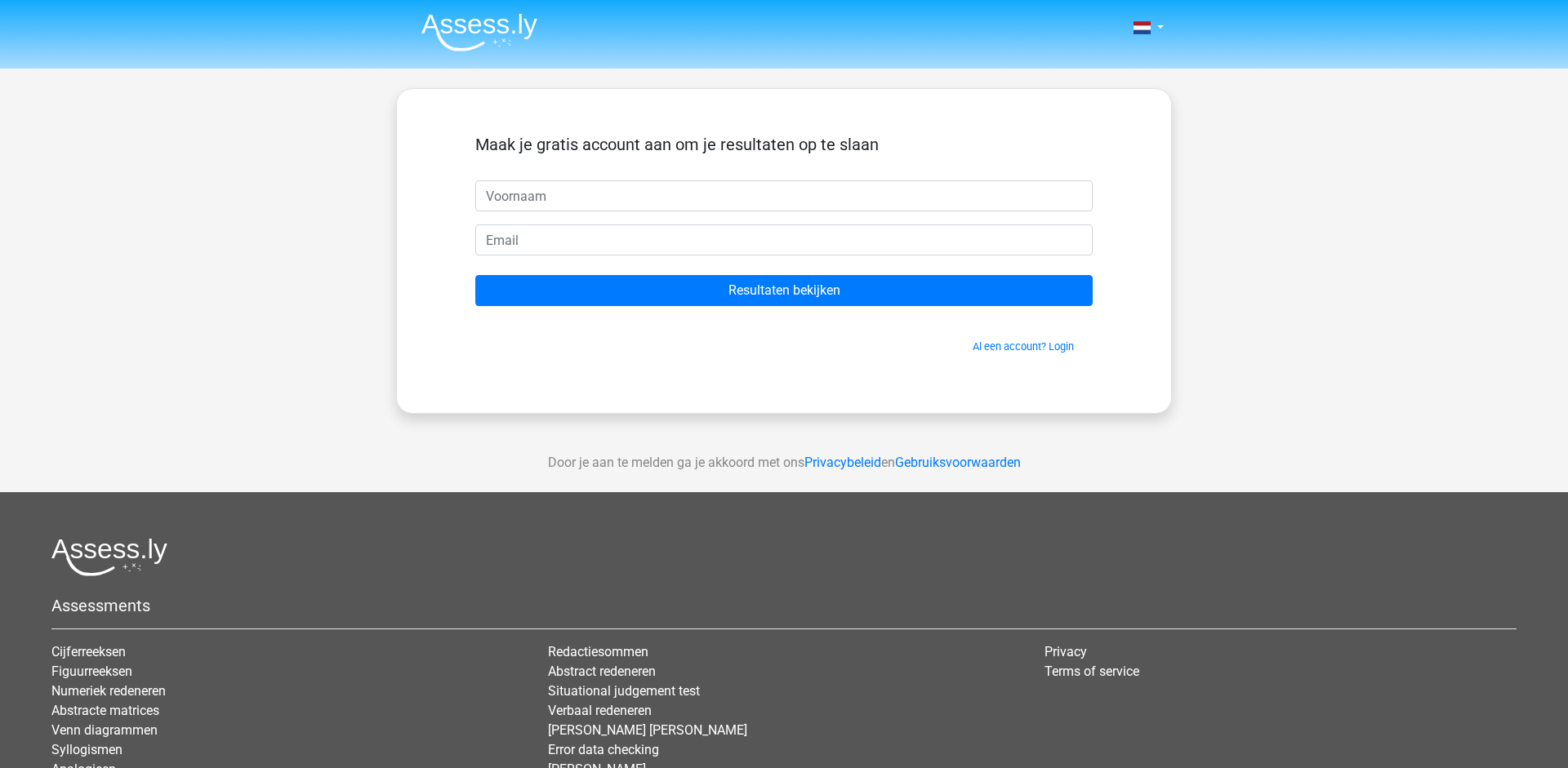
drag, startPoint x: 751, startPoint y: 557, endPoint x: 749, endPoint y: 537, distance: 20.1
click at [753, 557] on div at bounding box center [784, 557] width 1466 height 38
click at [554, 186] on input "text" at bounding box center [784, 197] width 618 height 31
type input "[PERSON_NAME]"
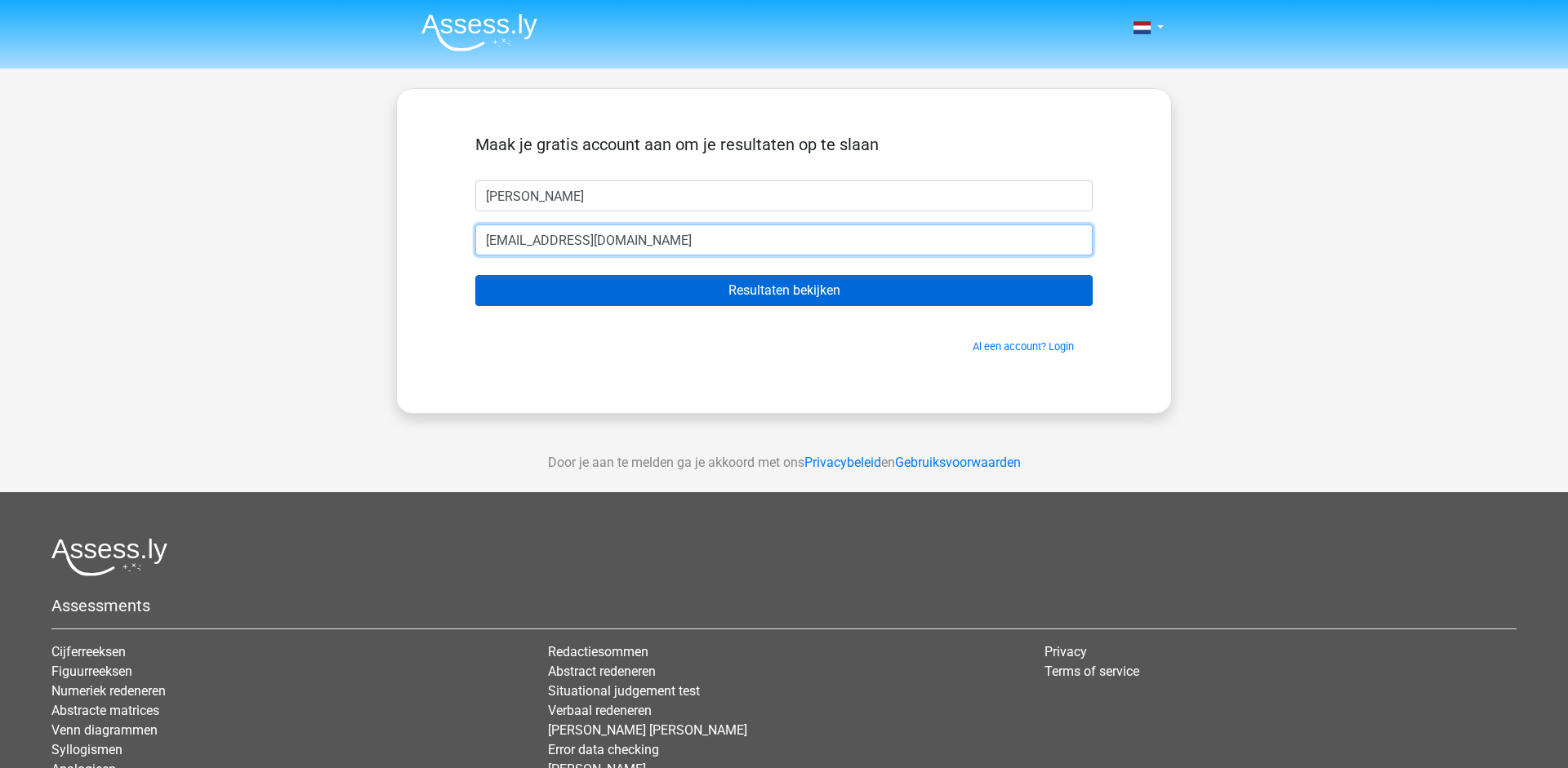
type input "[EMAIL_ADDRESS][DOMAIN_NAME]"
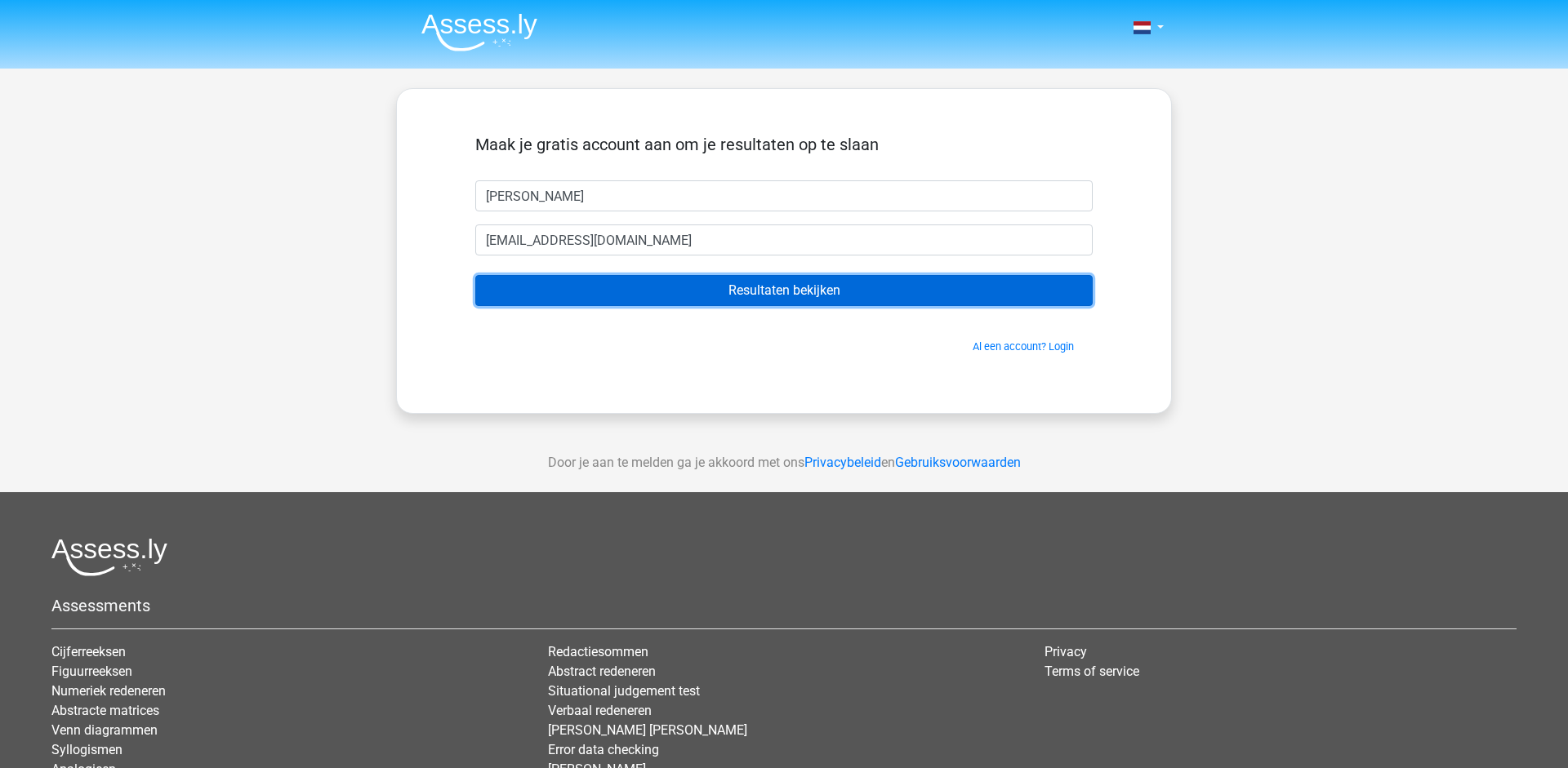
click at [769, 287] on input "Resultaten bekijken" at bounding box center [784, 291] width 618 height 31
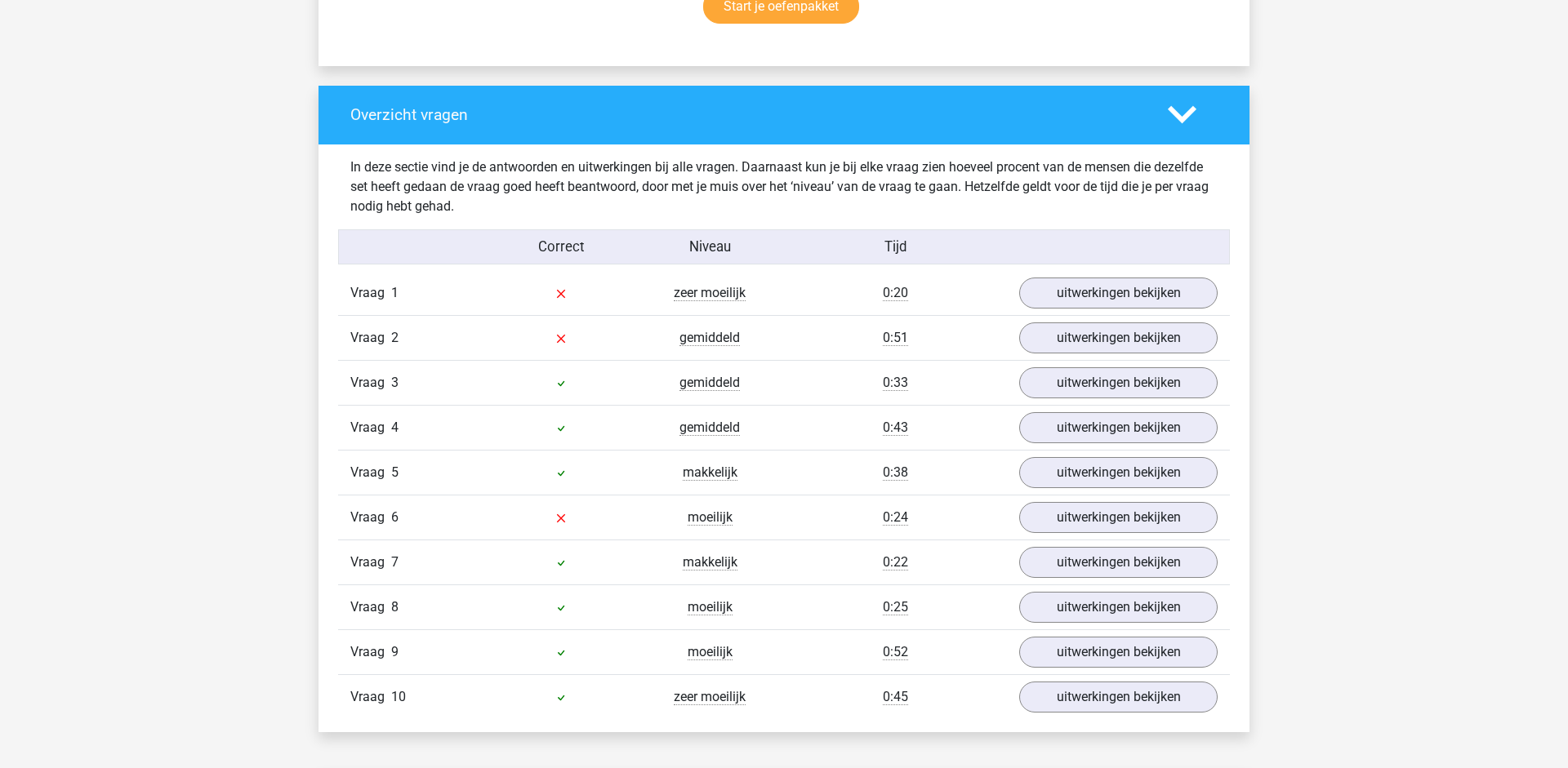
scroll to position [1210, 0]
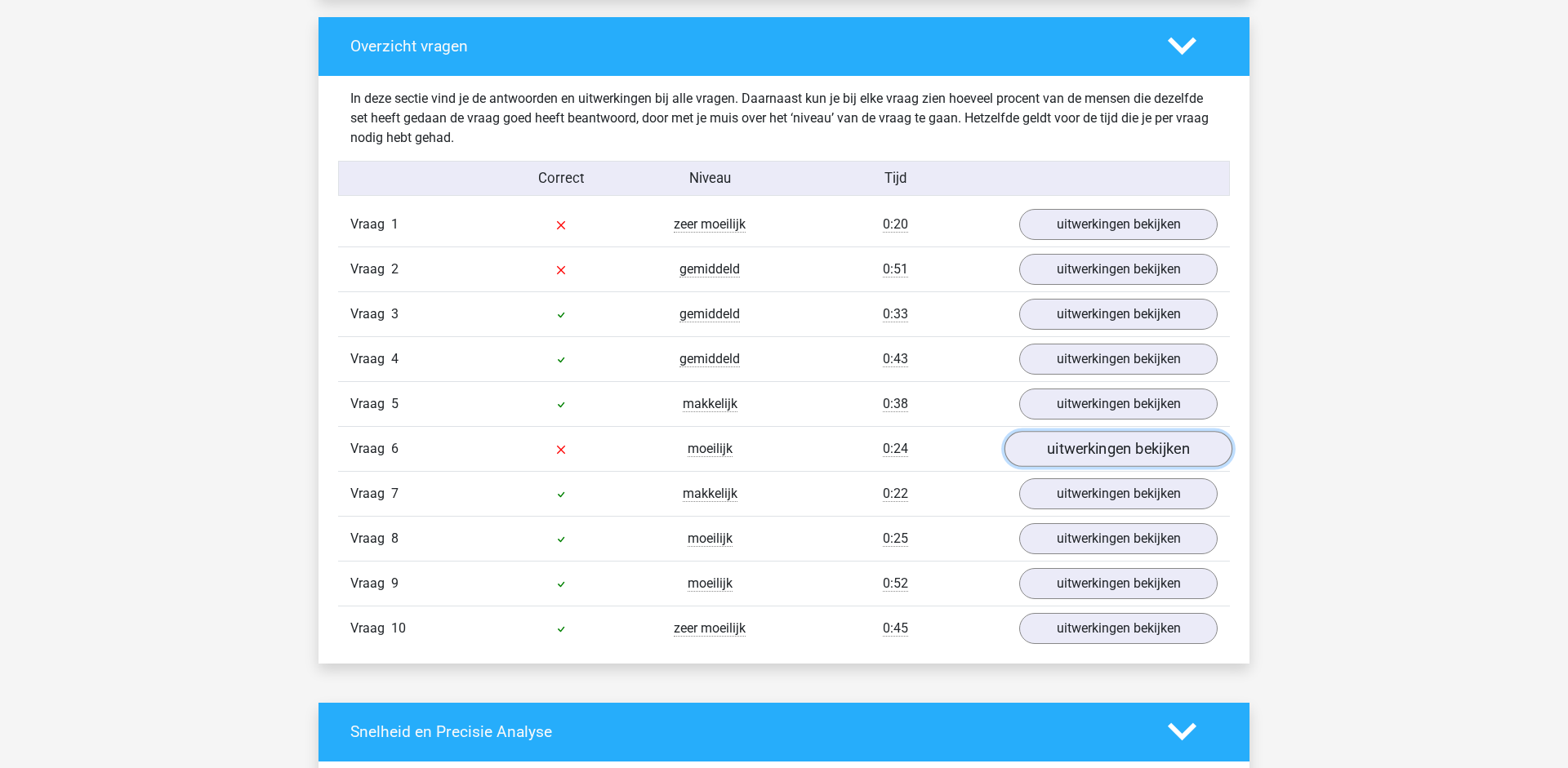
click at [1108, 455] on link "uitwerkingen bekijken" at bounding box center [1118, 448] width 228 height 36
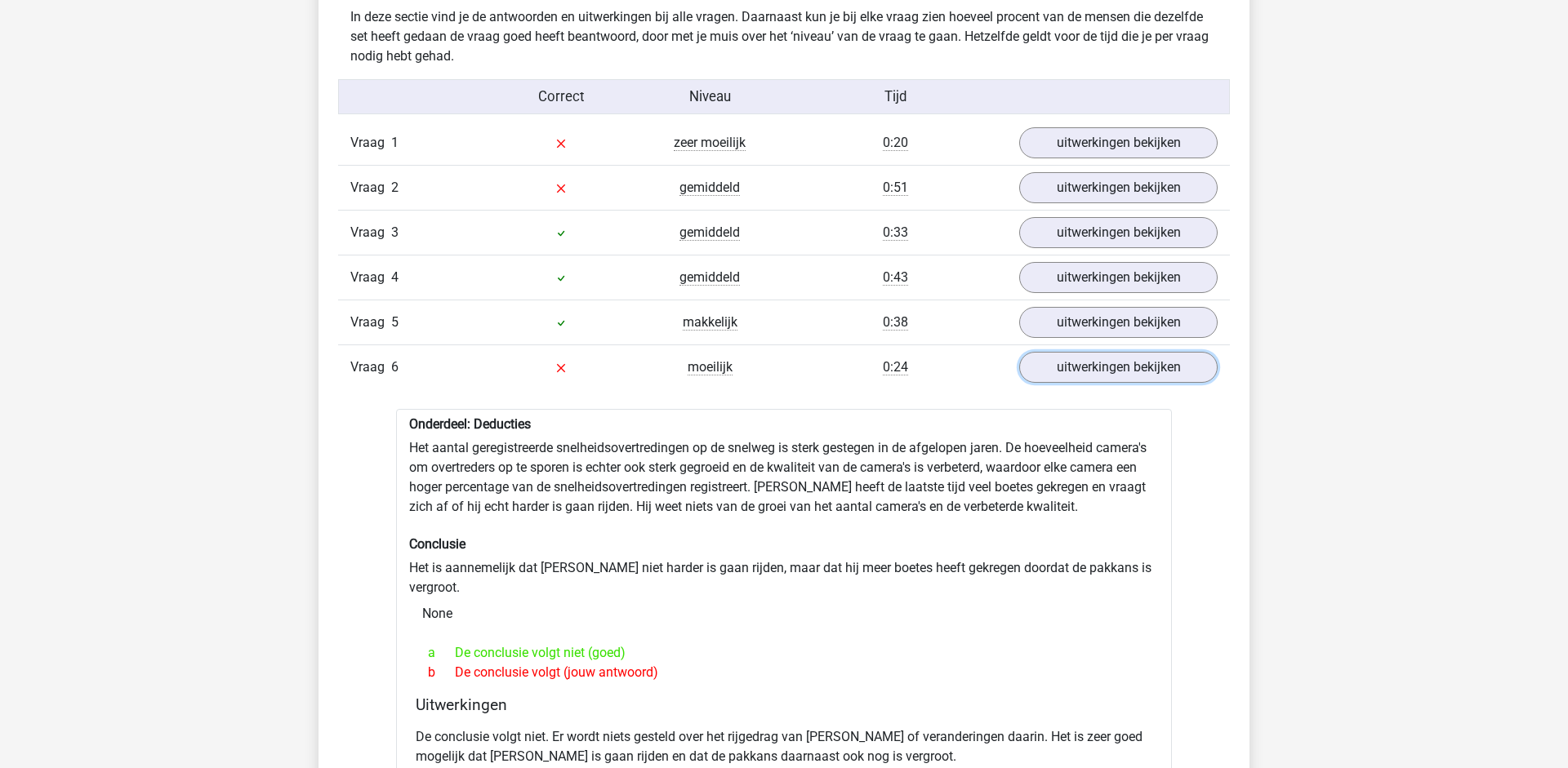
scroll to position [1117, 0]
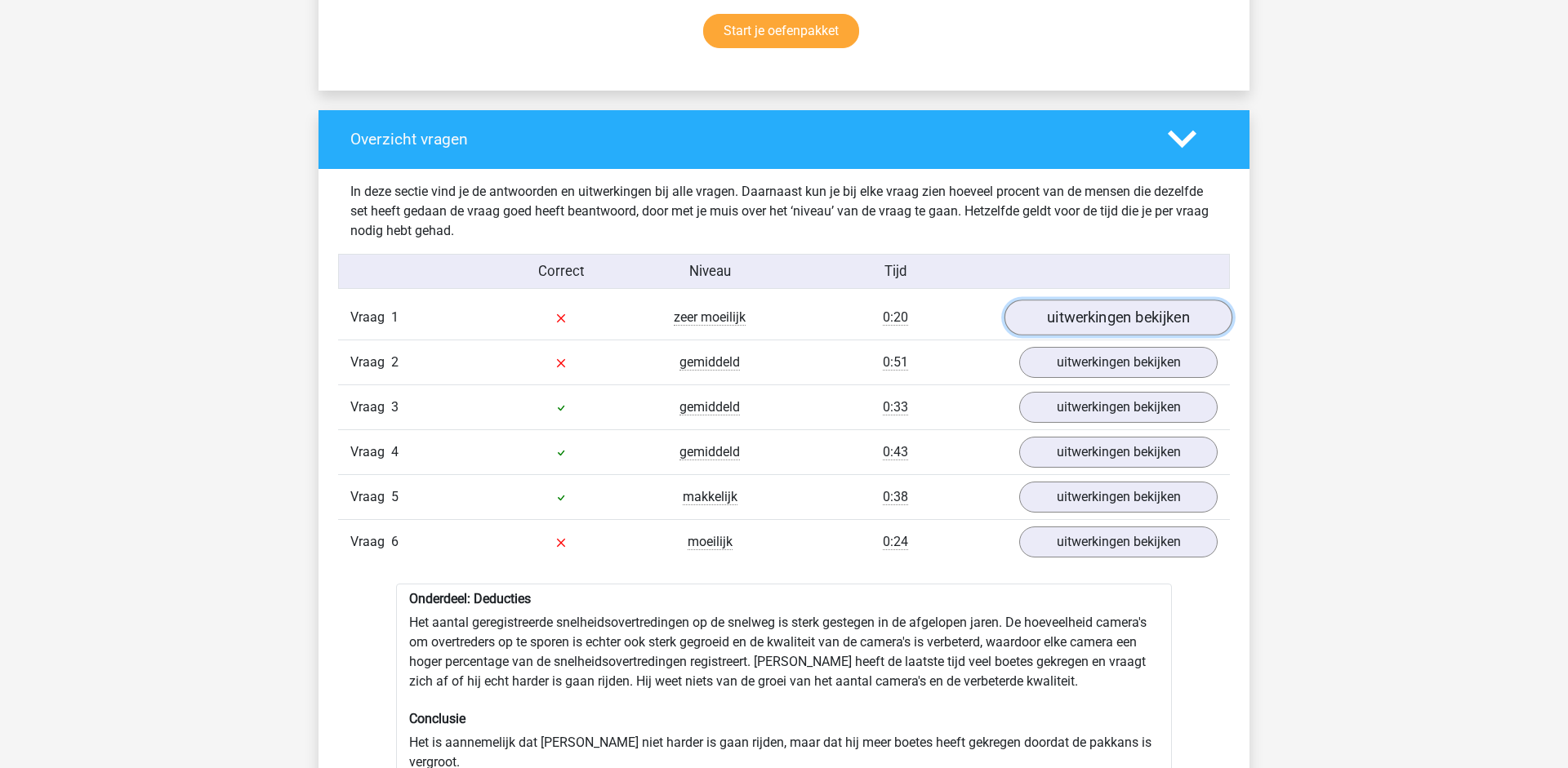
click at [1117, 315] on link "uitwerkingen bekijken" at bounding box center [1118, 317] width 228 height 36
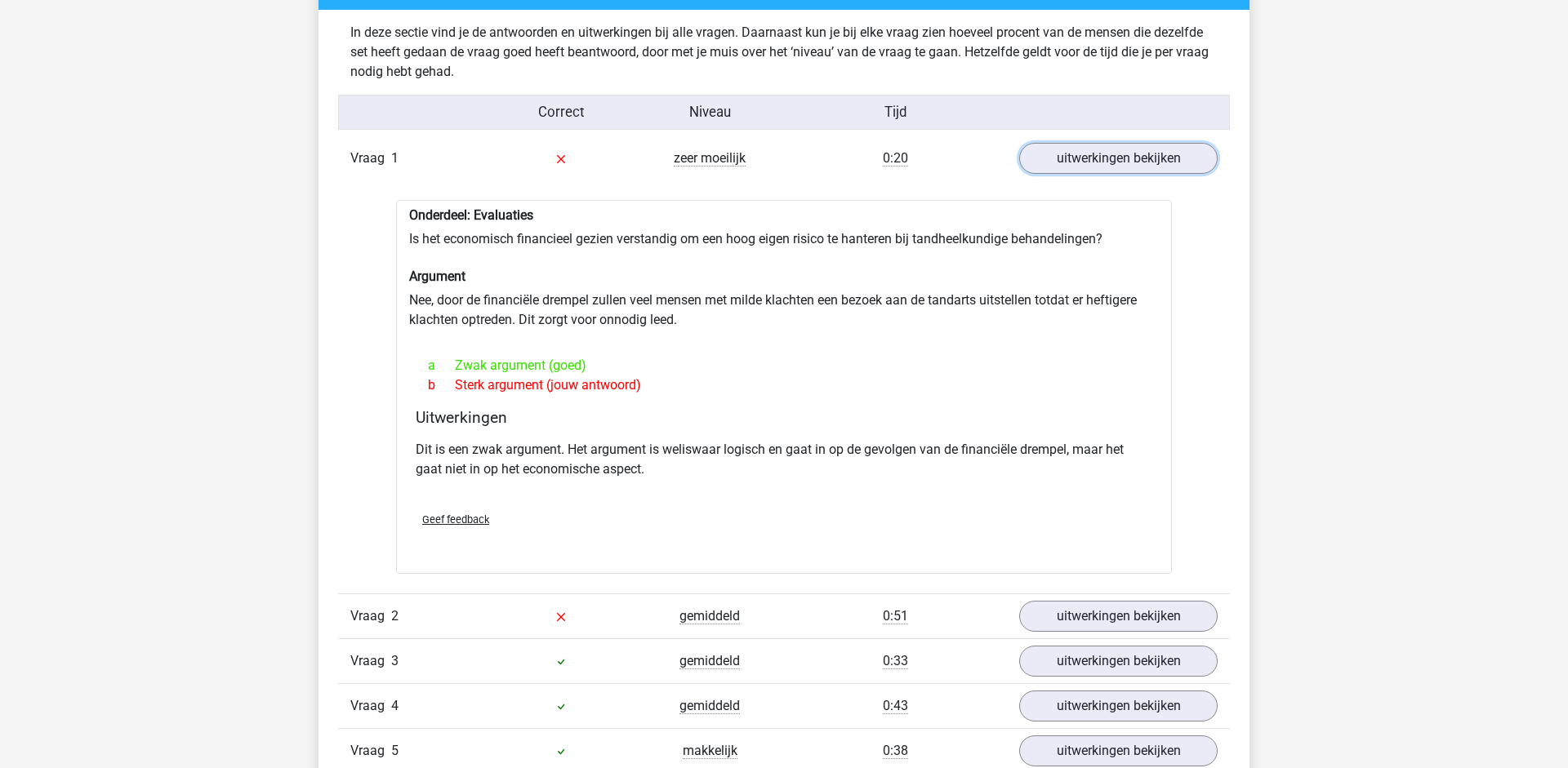
scroll to position [1304, 0]
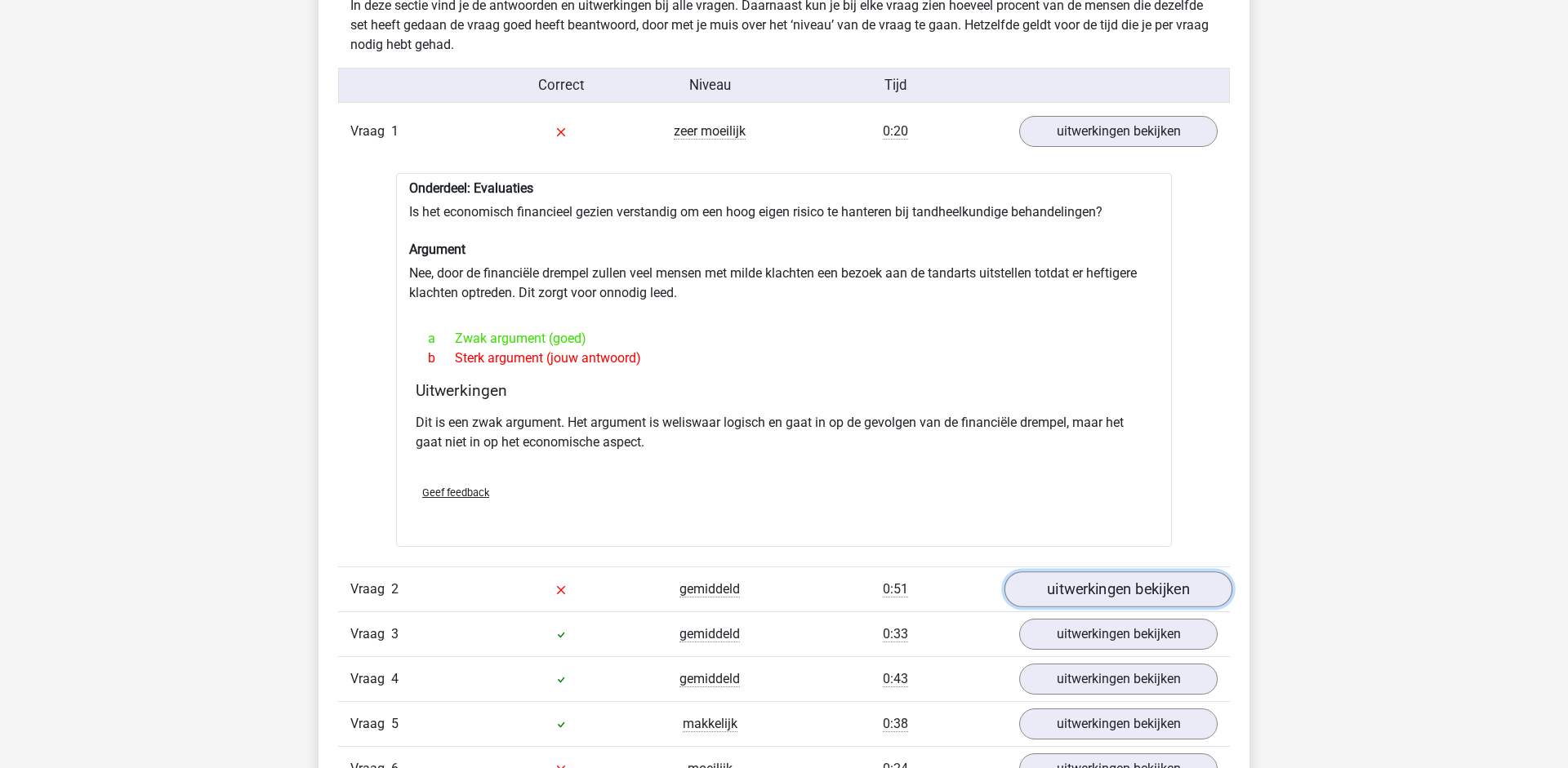
click at [1119, 595] on link "uitwerkingen bekijken" at bounding box center [1118, 590] width 228 height 36
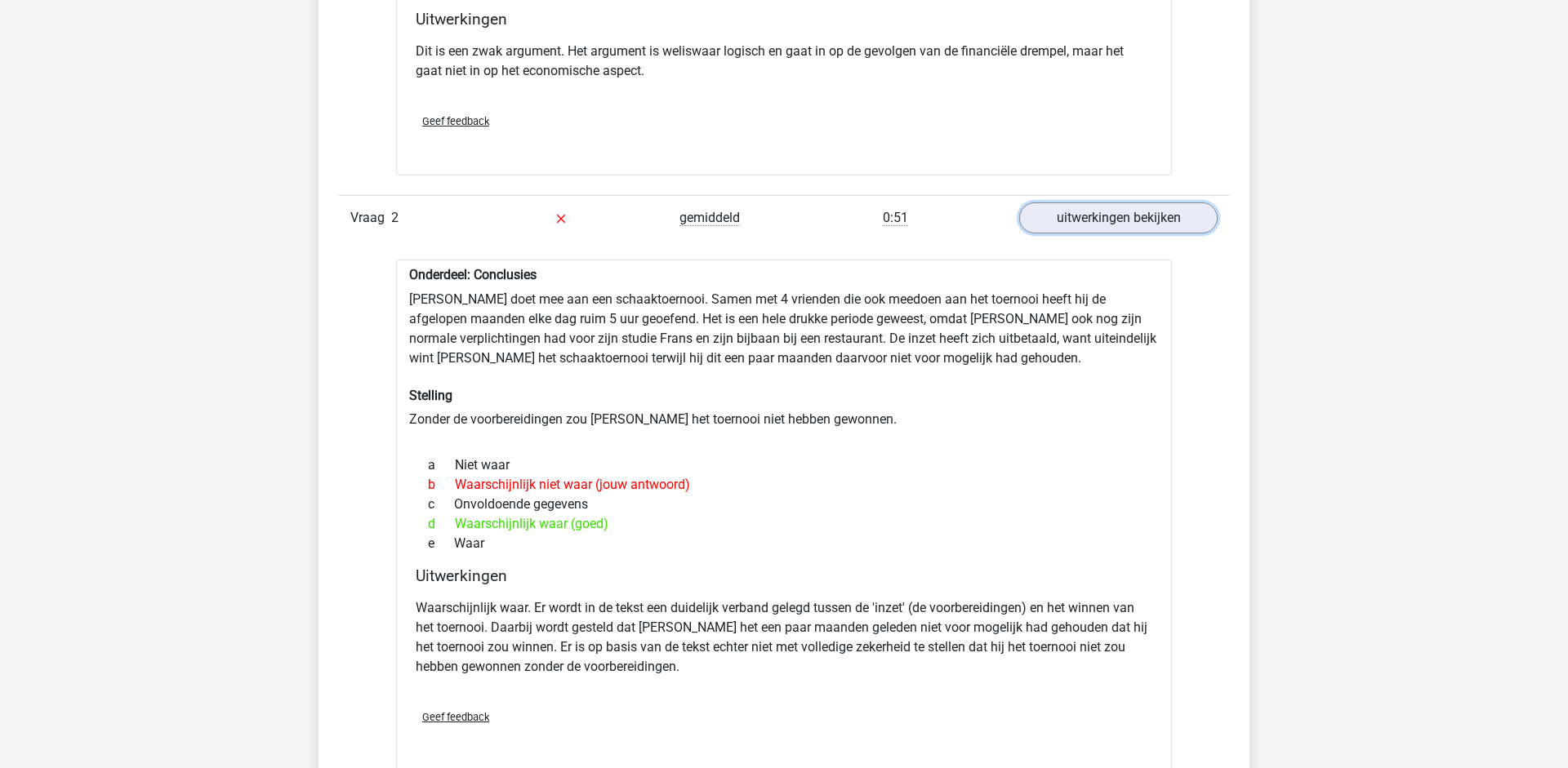
scroll to position [1676, 0]
click at [656, 529] on div "d Waarschijnlijk waar (goed)" at bounding box center [784, 523] width 737 height 19
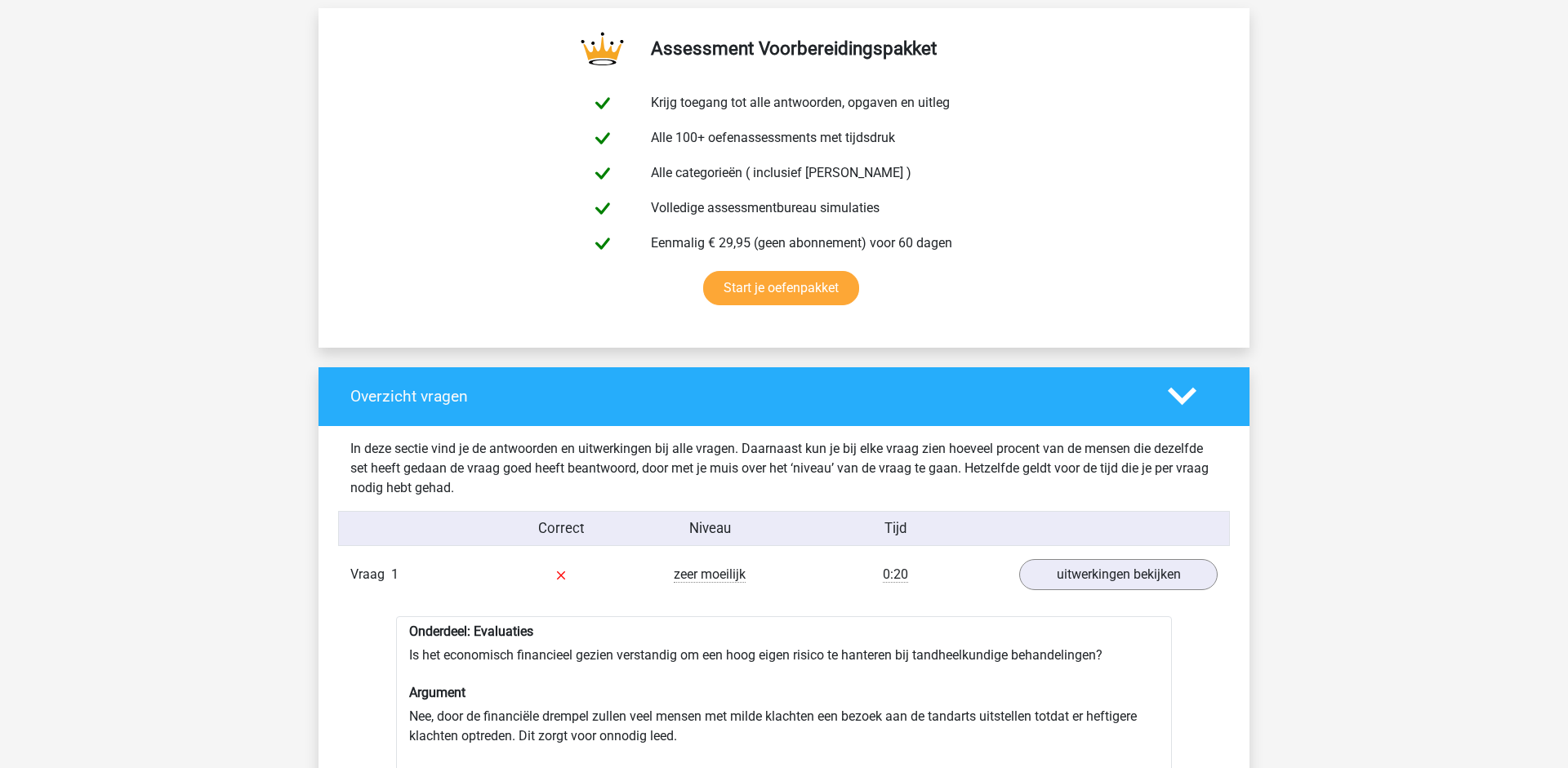
scroll to position [838, 0]
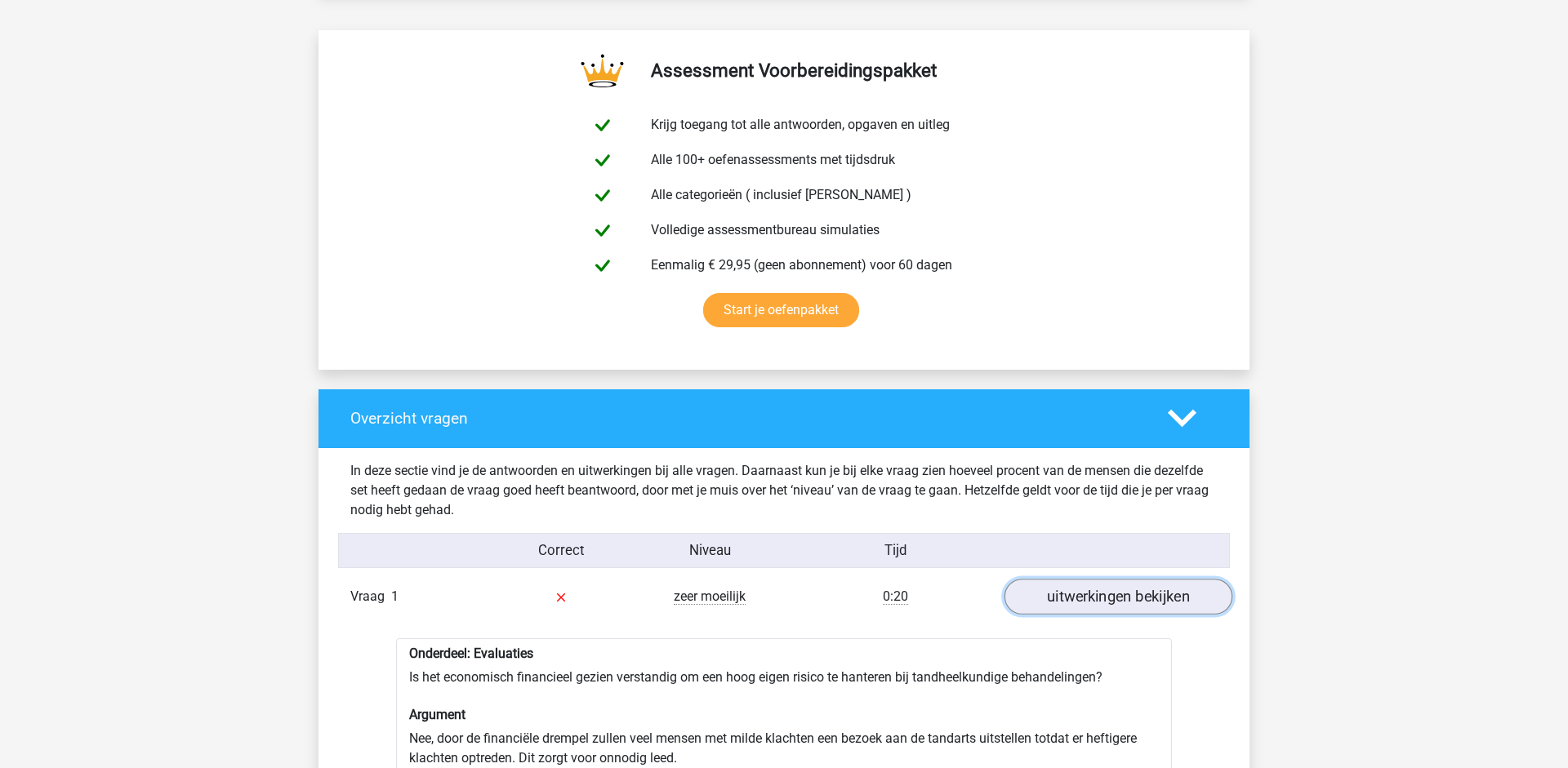
click at [1093, 605] on link "uitwerkingen bekijken" at bounding box center [1118, 597] width 228 height 36
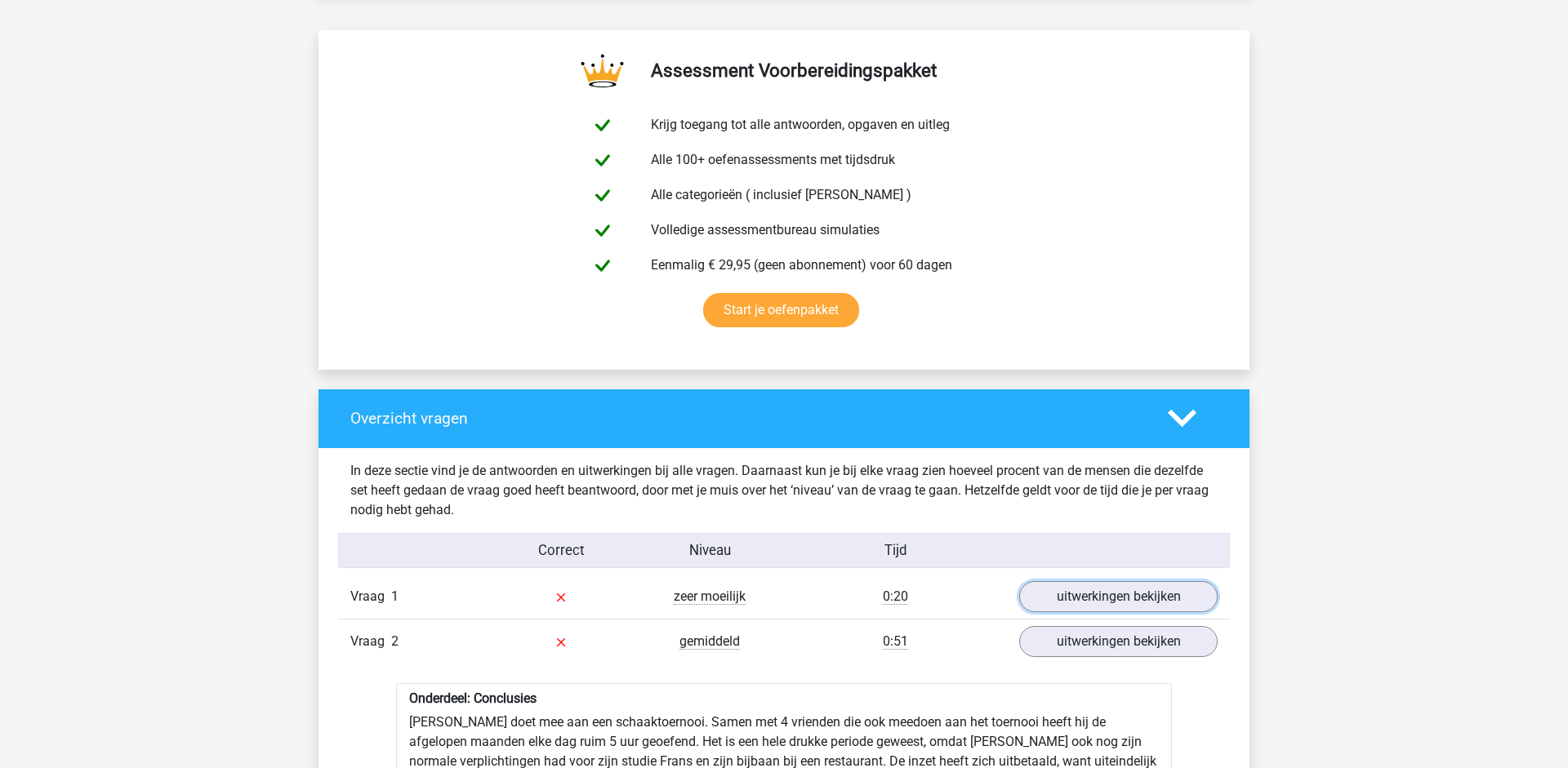
scroll to position [1304, 0]
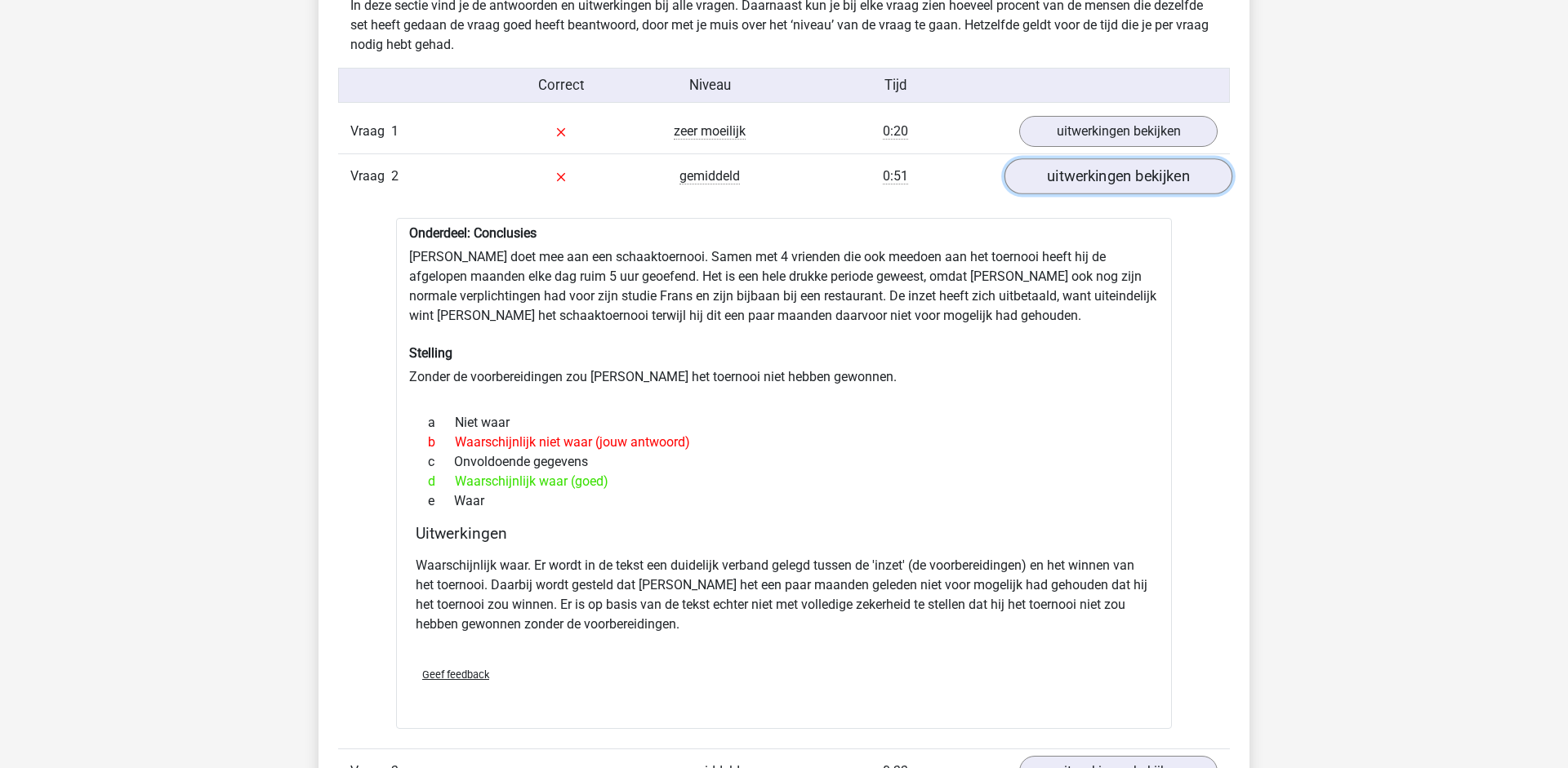
click at [1091, 178] on link "uitwerkingen bekijken" at bounding box center [1118, 176] width 228 height 36
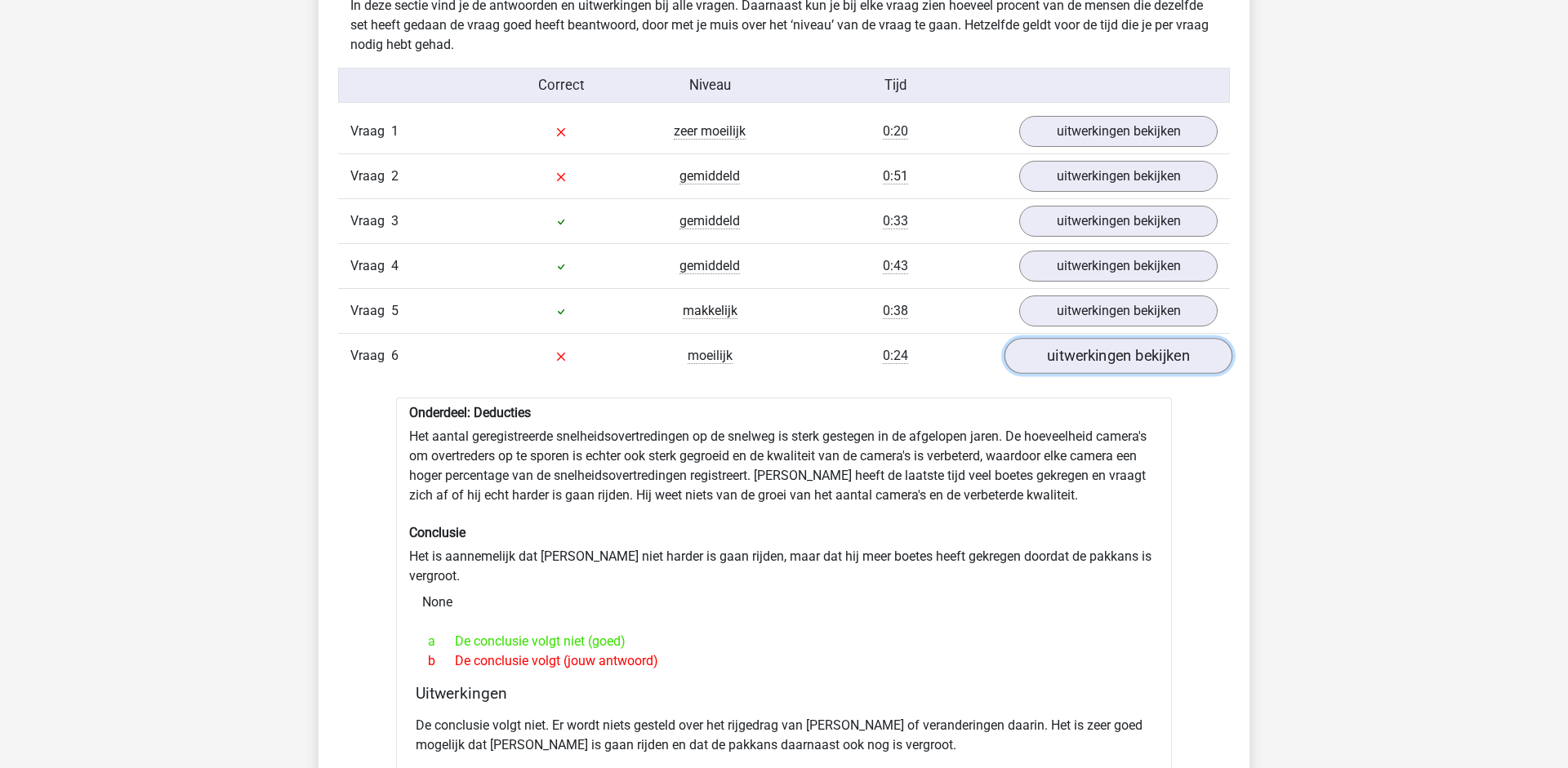
click at [1127, 357] on link "uitwerkingen bekijken" at bounding box center [1118, 356] width 228 height 36
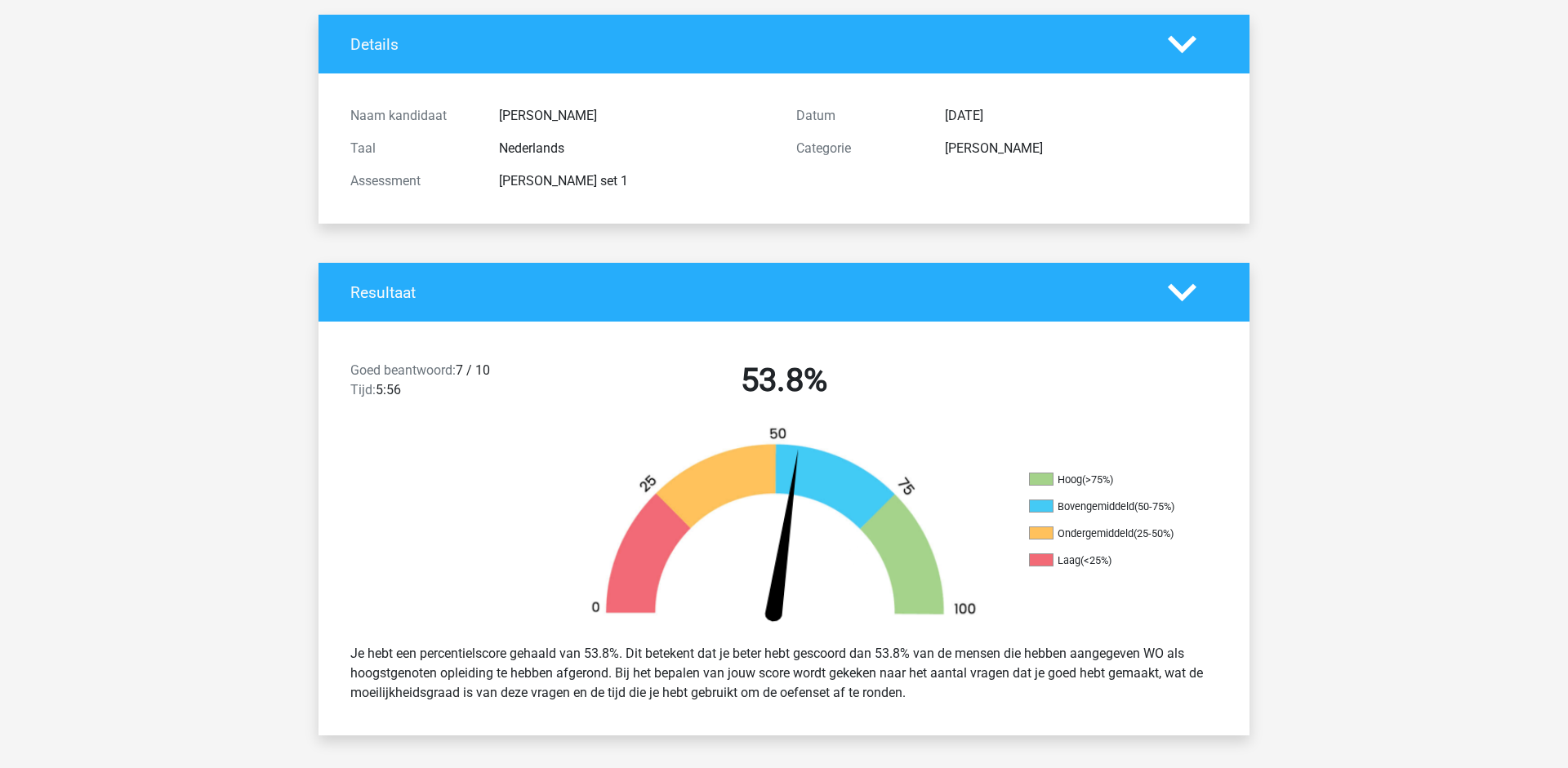
scroll to position [0, 0]
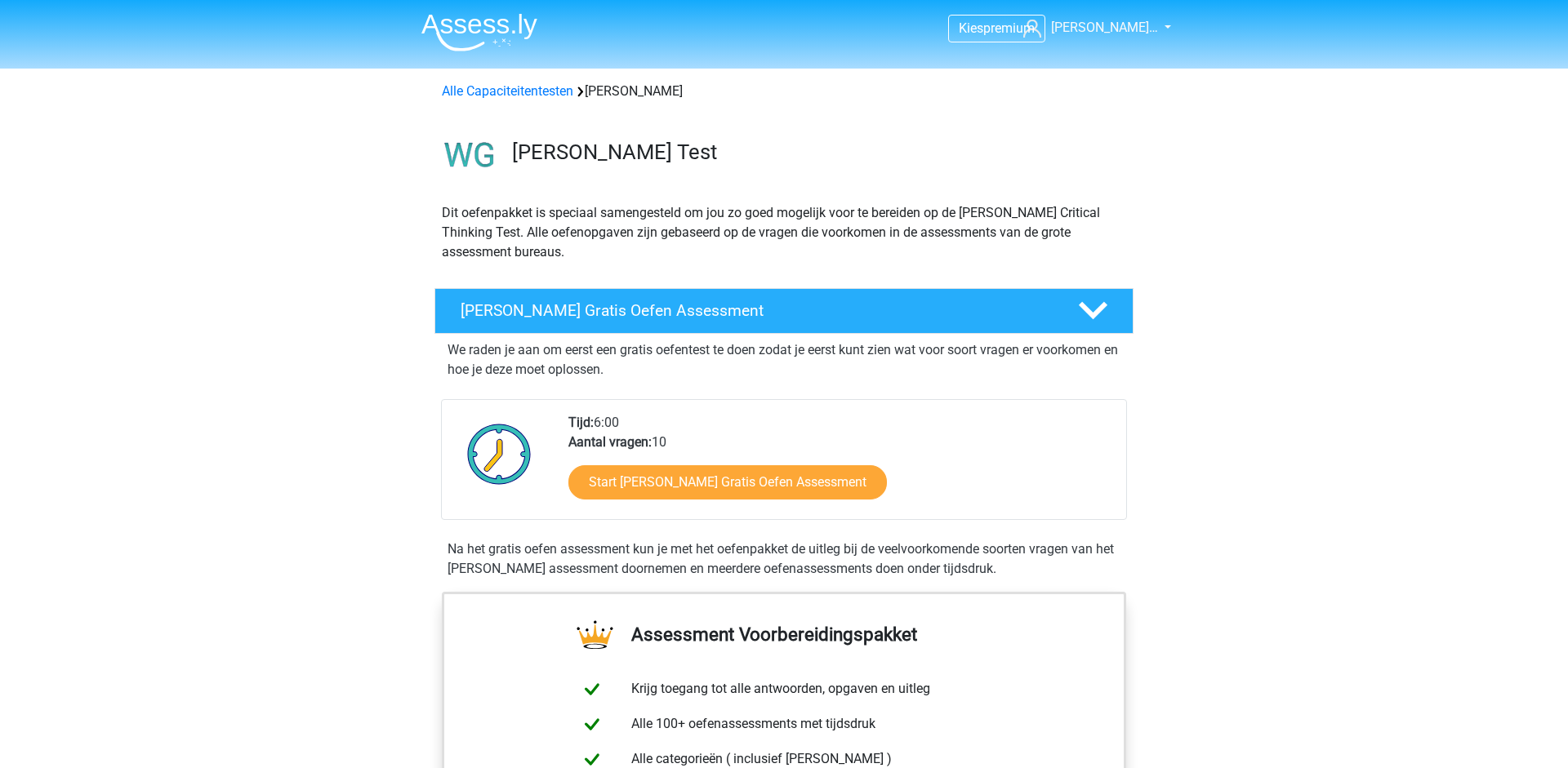
scroll to position [186, 0]
